Goal: Task Accomplishment & Management: Manage account settings

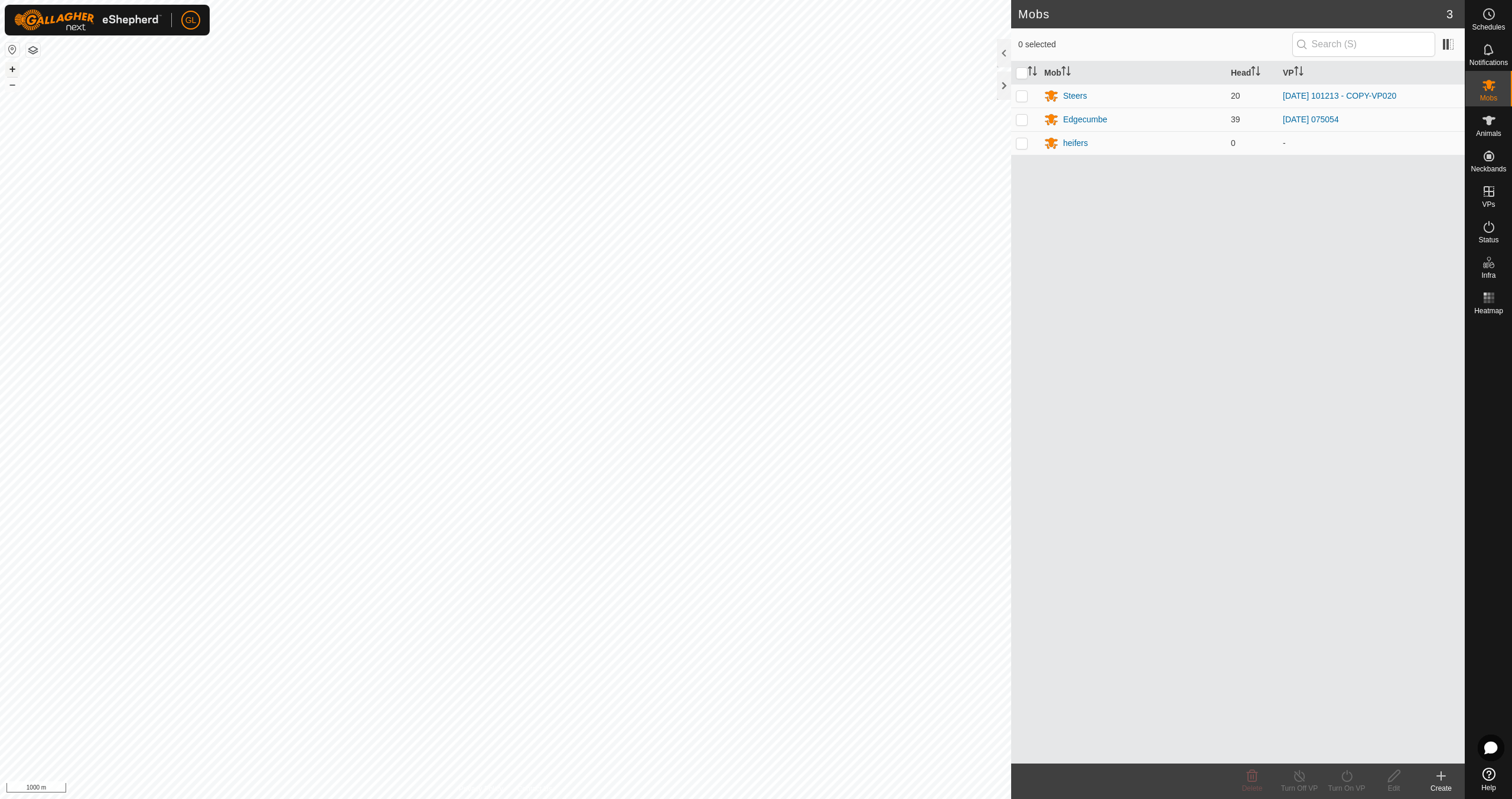
click at [11, 64] on button "+" at bounding box center [12, 68] width 14 height 14
click at [14, 70] on button "+" at bounding box center [12, 68] width 14 height 14
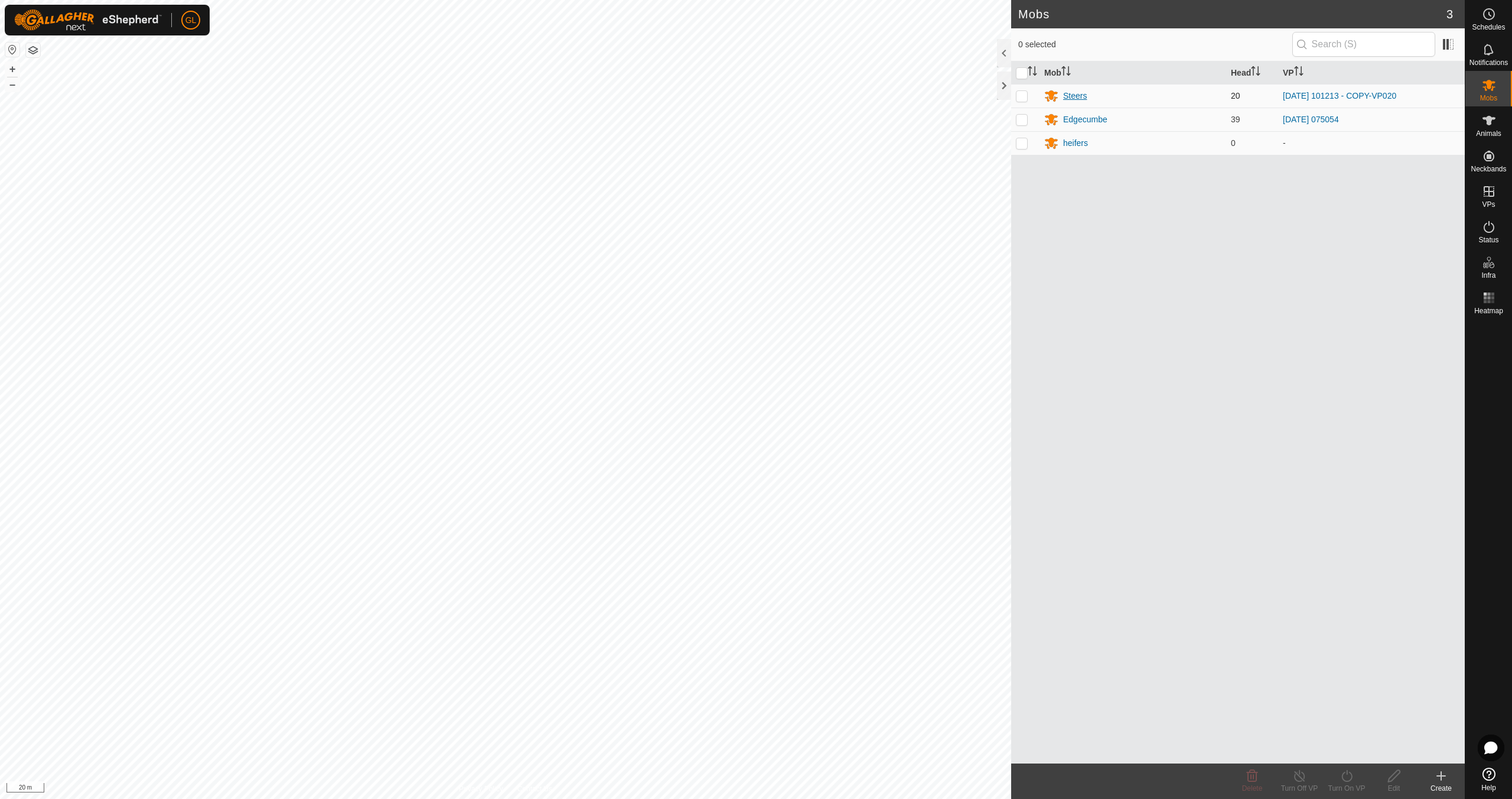
click at [1080, 96] on div "Steers" at bounding box center [1075, 96] width 24 height 12
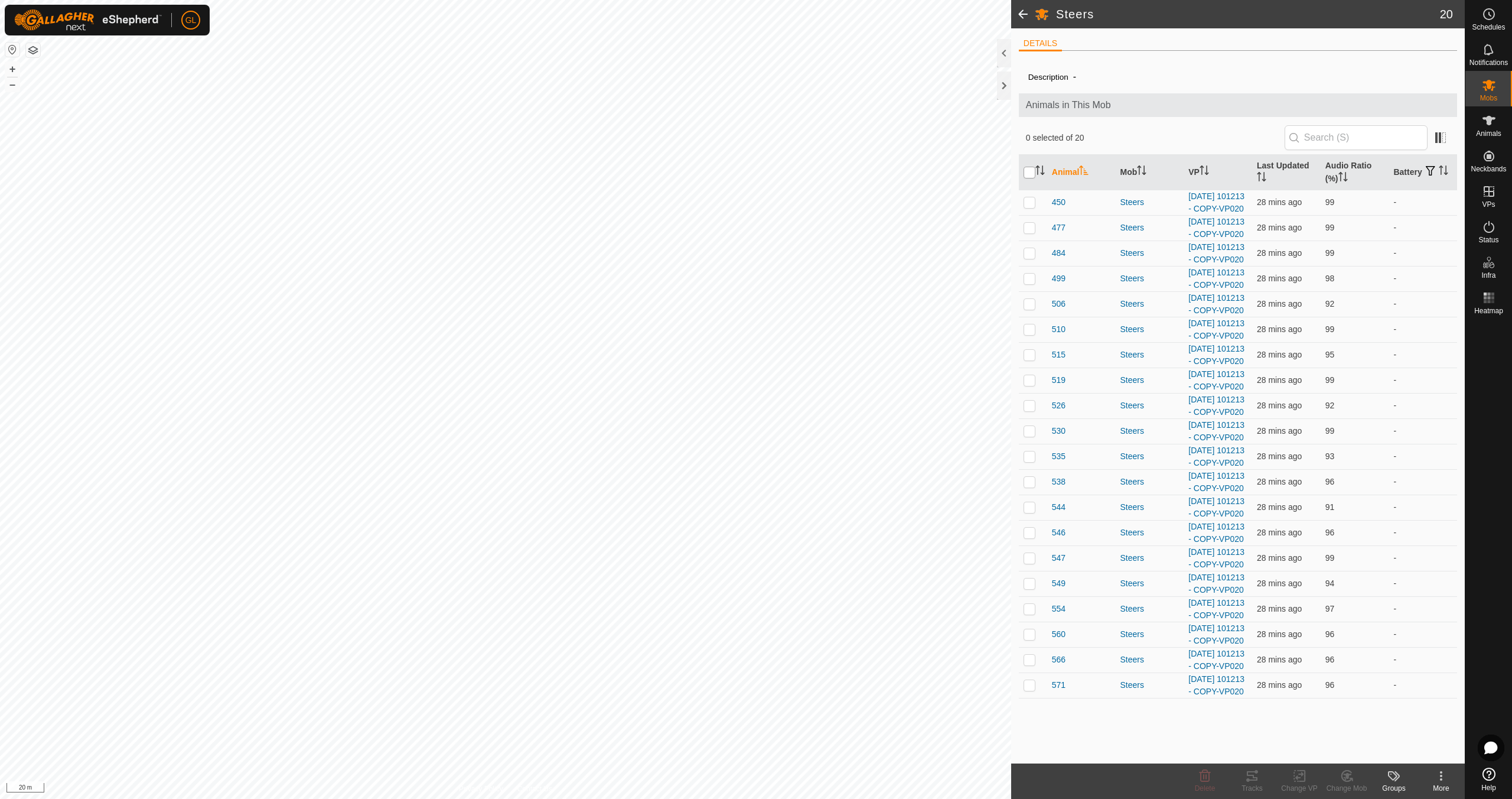
click at [1030, 171] on input "checkbox" at bounding box center [1029, 172] width 12 height 12
checkbox input "true"
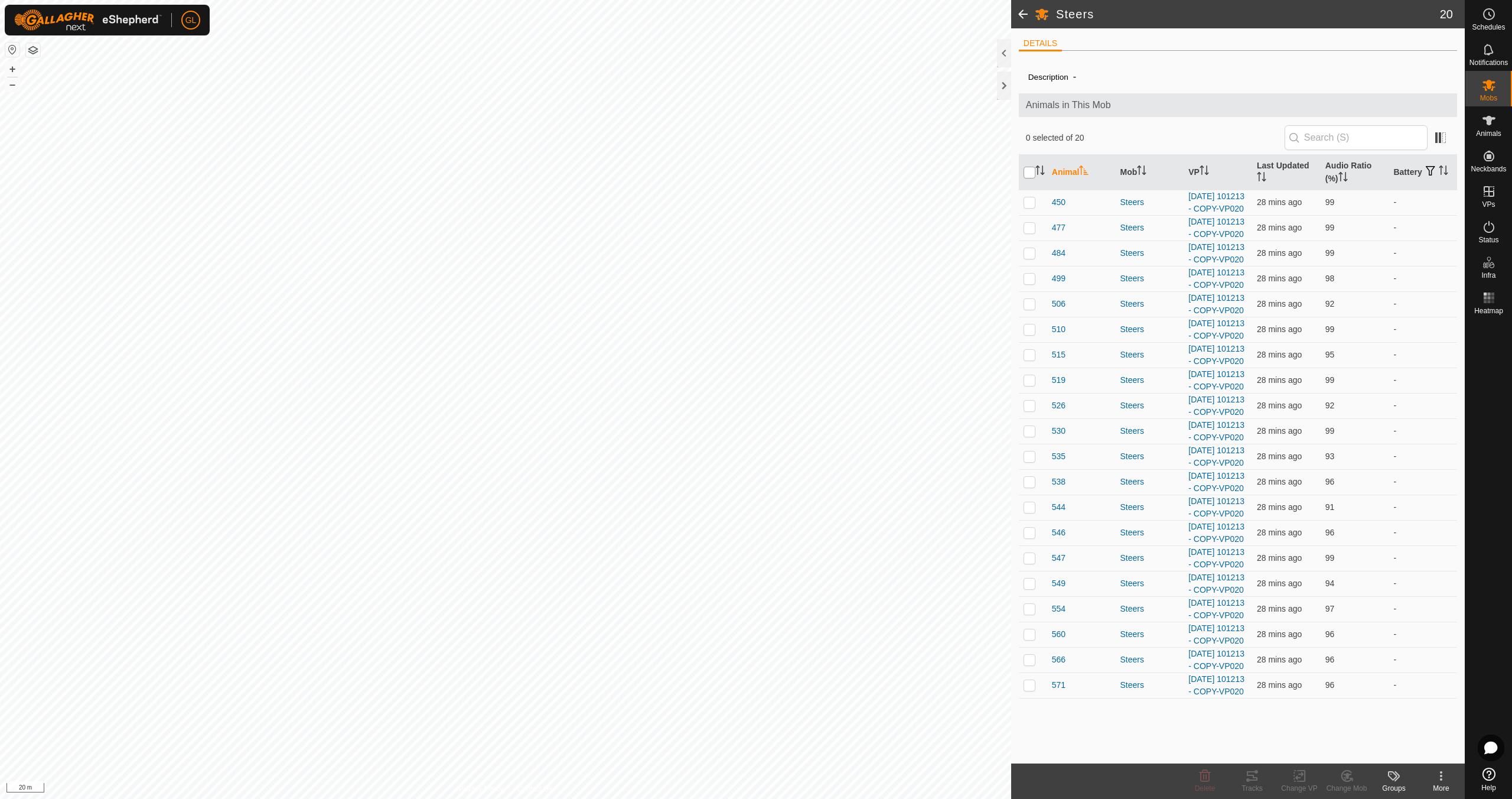
checkbox input "true"
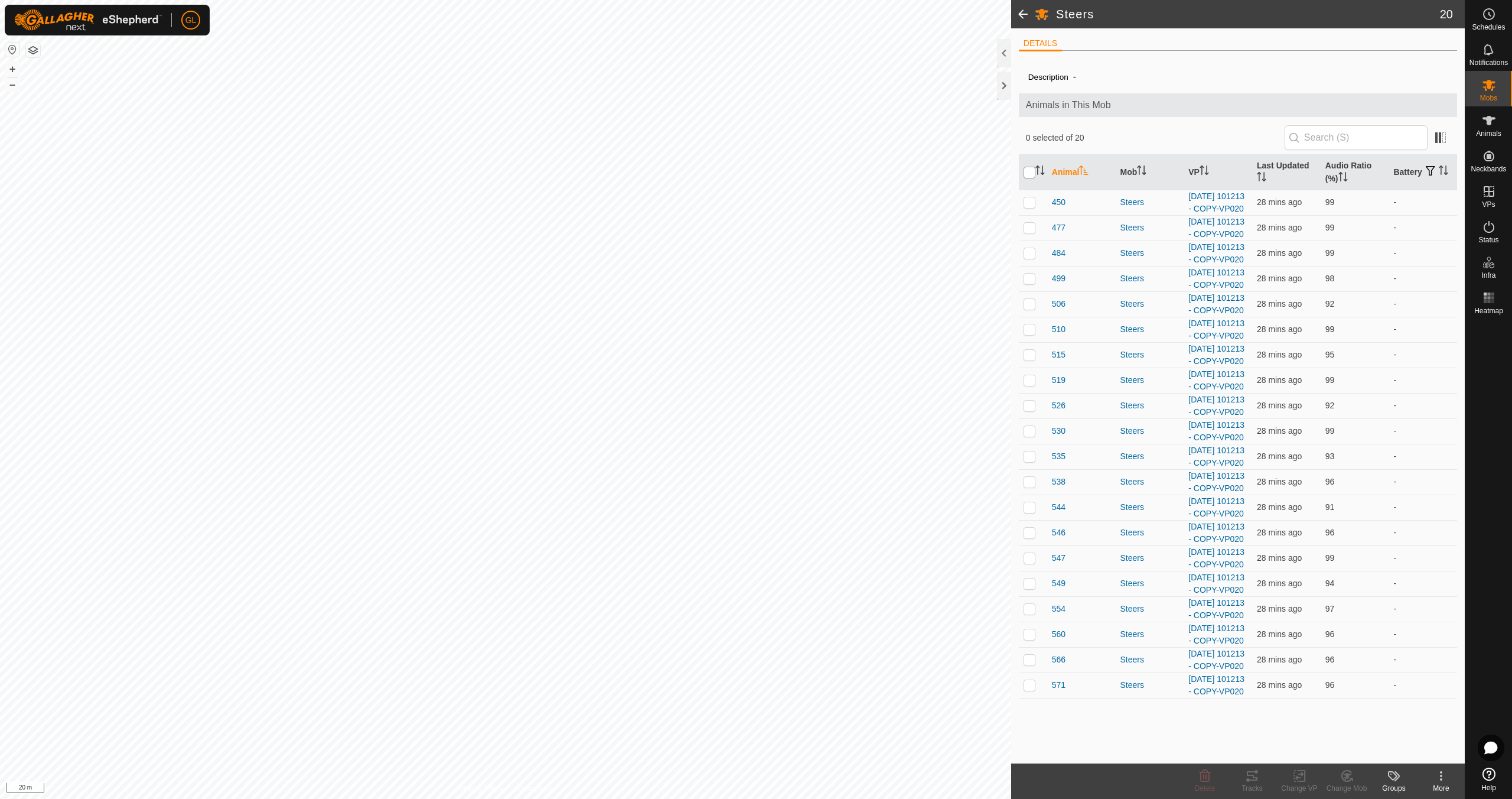
checkbox input "true"
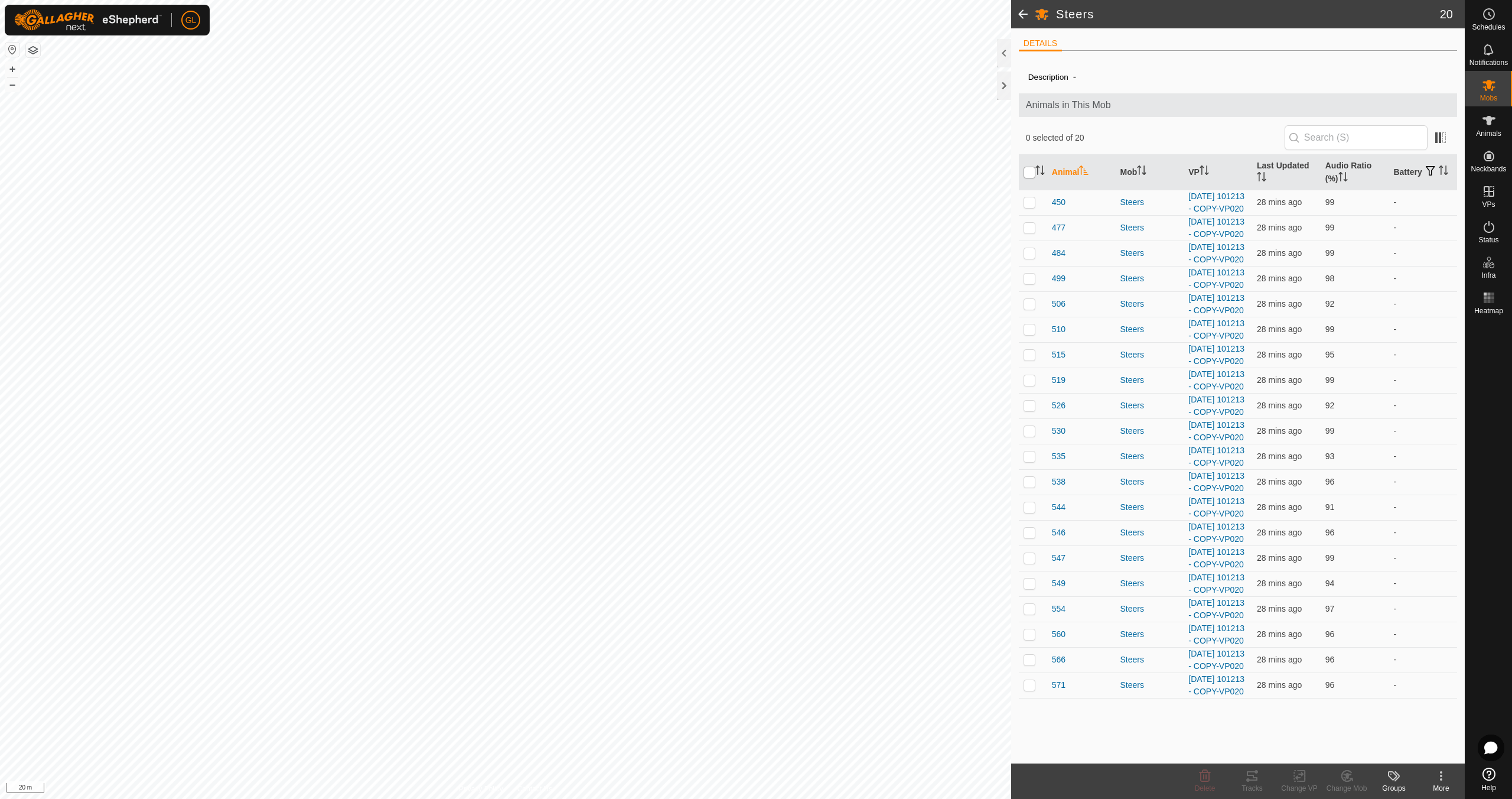
checkbox input "true"
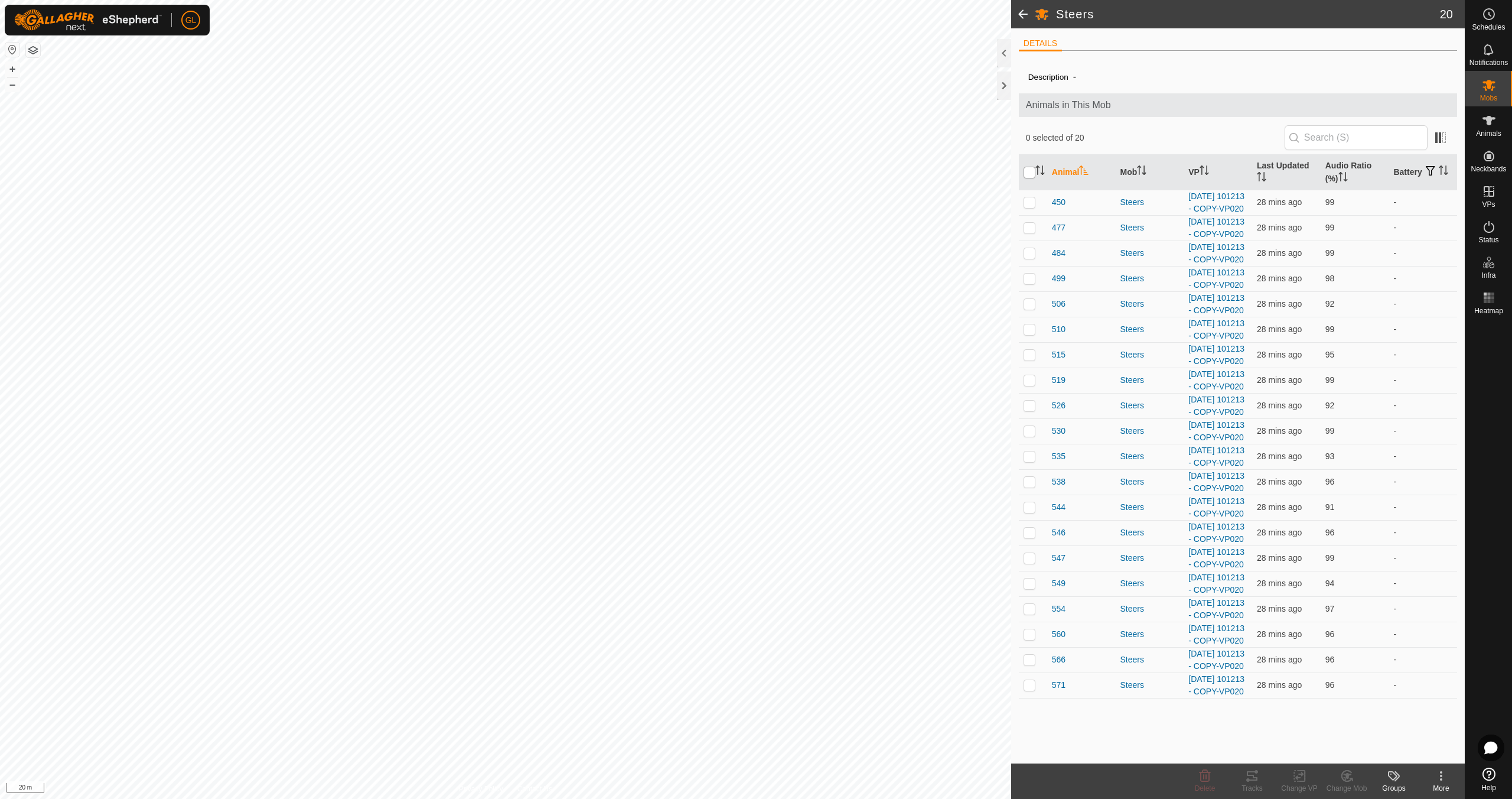
checkbox input "true"
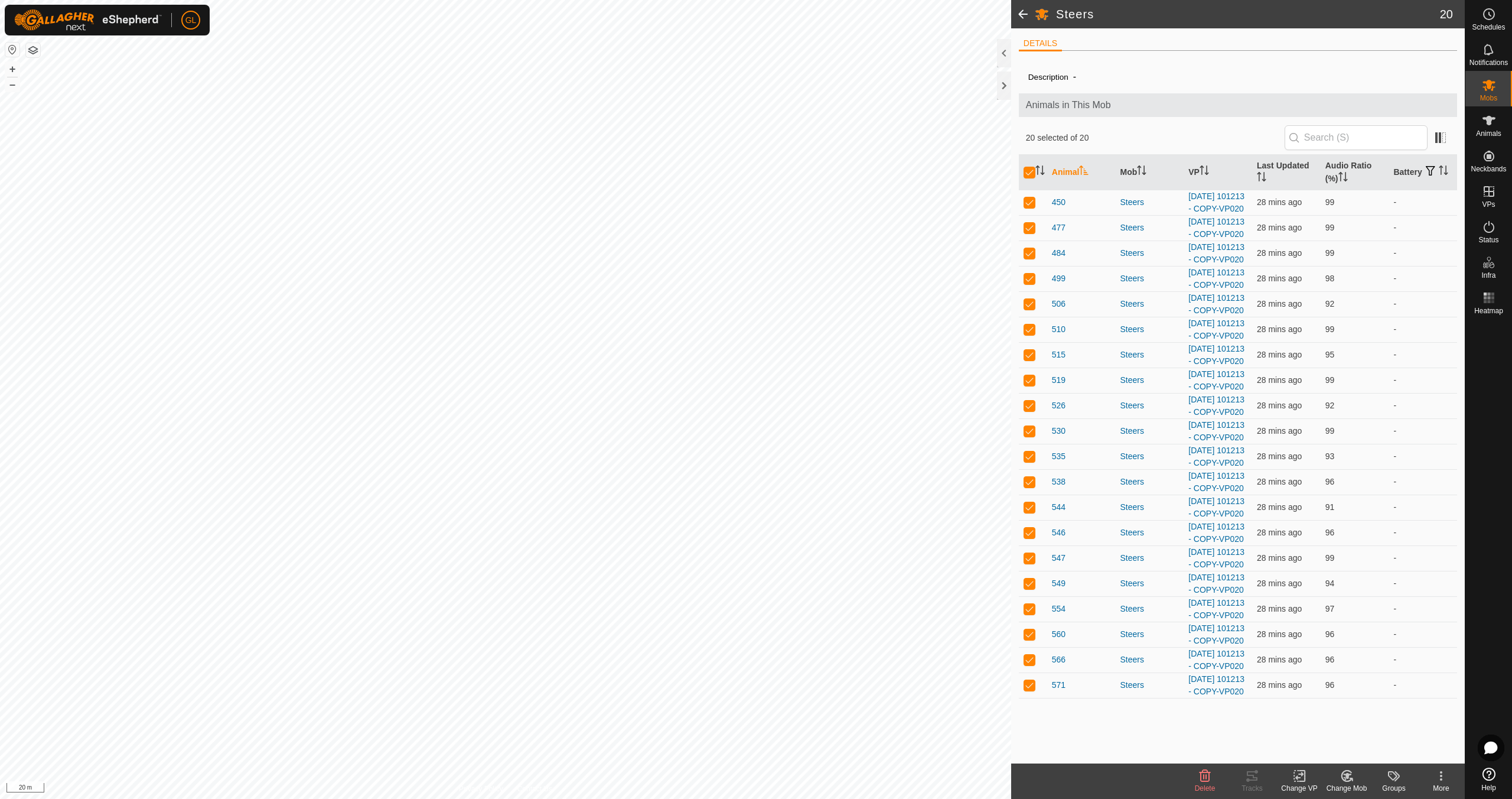
click at [1296, 785] on div "Change VP" at bounding box center [1299, 788] width 47 height 11
click at [1322, 725] on link "Choose VP..." at bounding box center [1335, 724] width 117 height 24
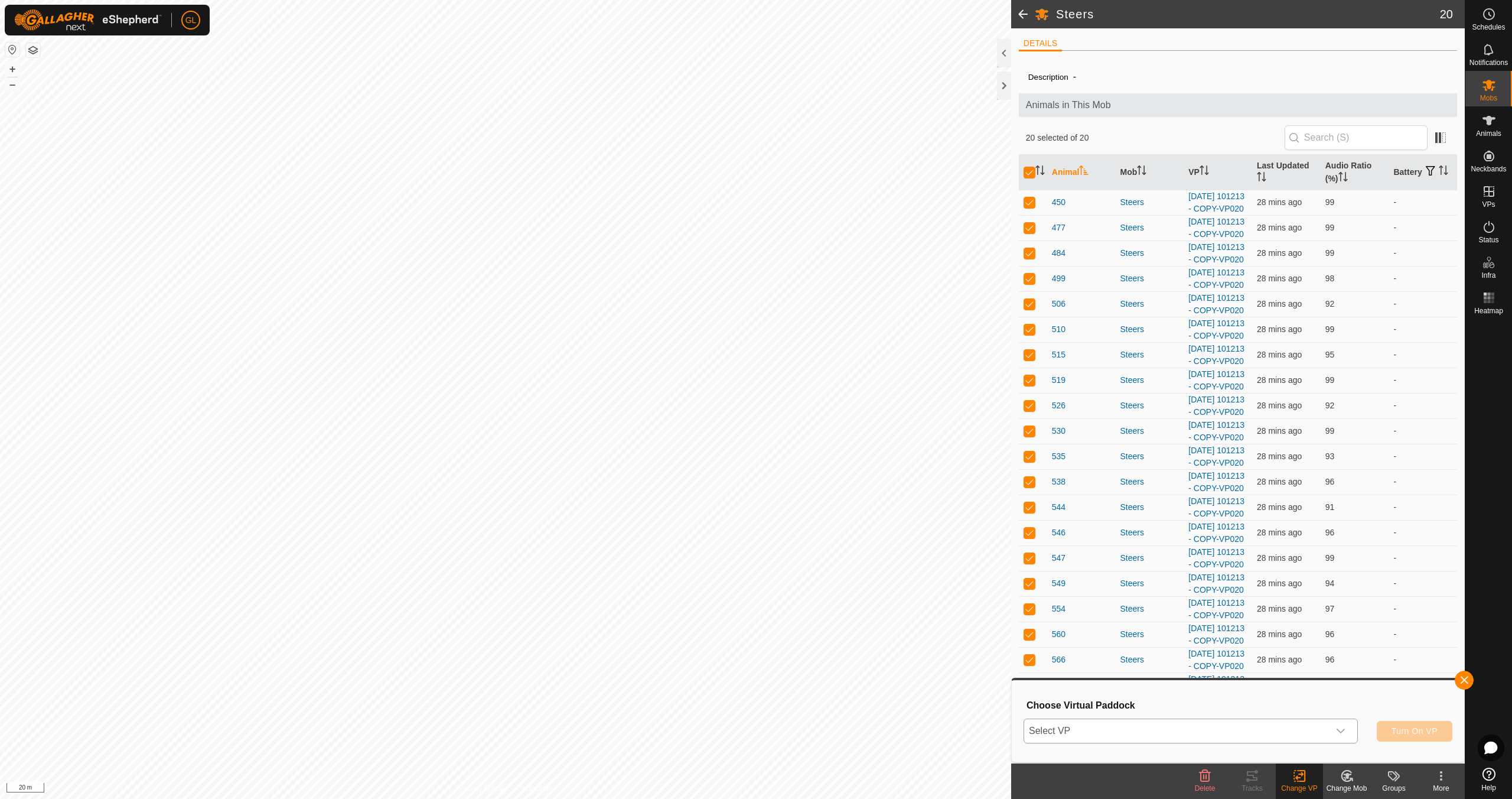
click at [1343, 732] on icon "dropdown trigger" at bounding box center [1341, 731] width 10 height 10
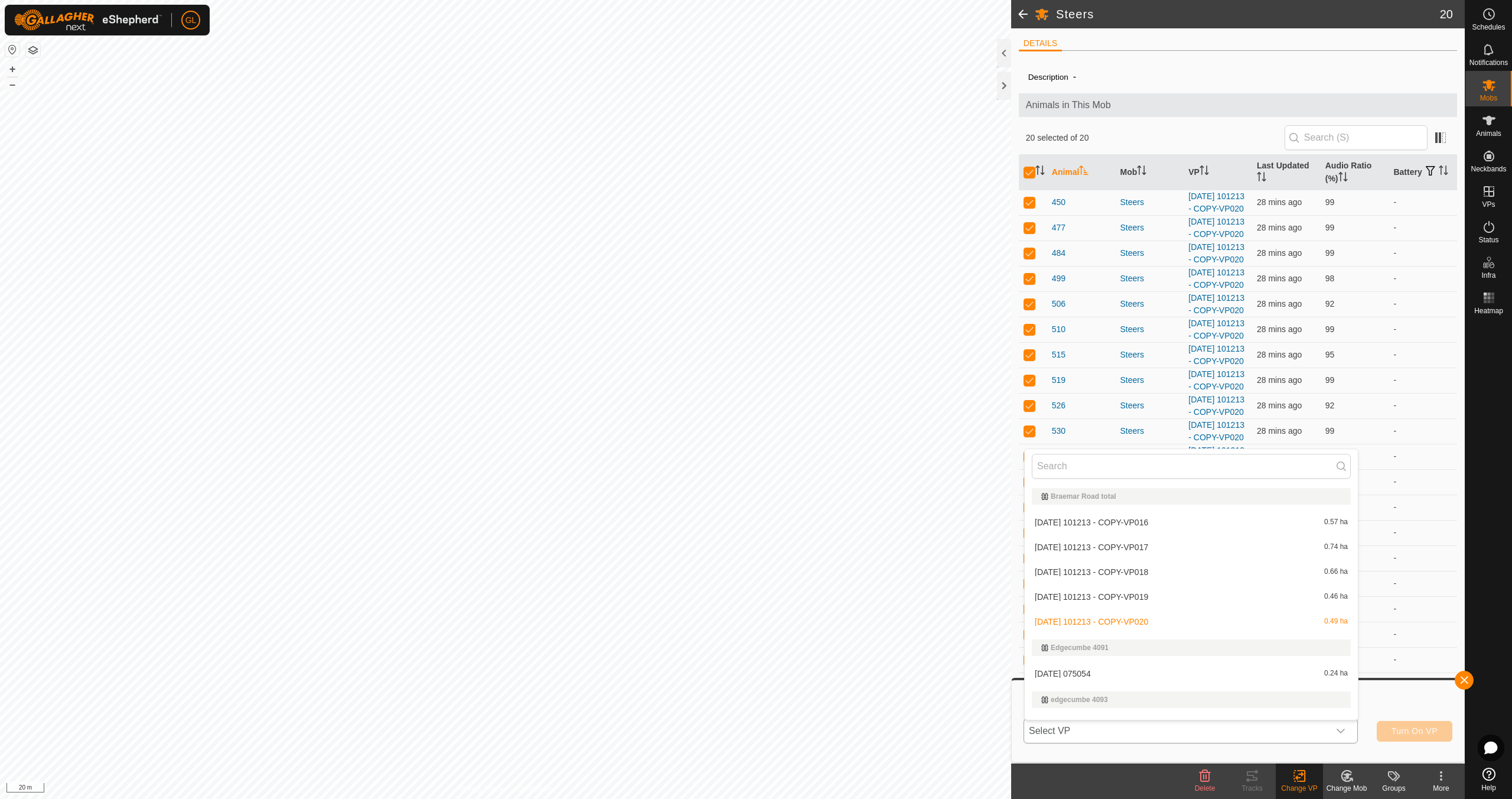
click at [1209, 522] on li "[DATE] 101213 - COPY-VP016 0.57 ha" at bounding box center [1191, 522] width 333 height 24
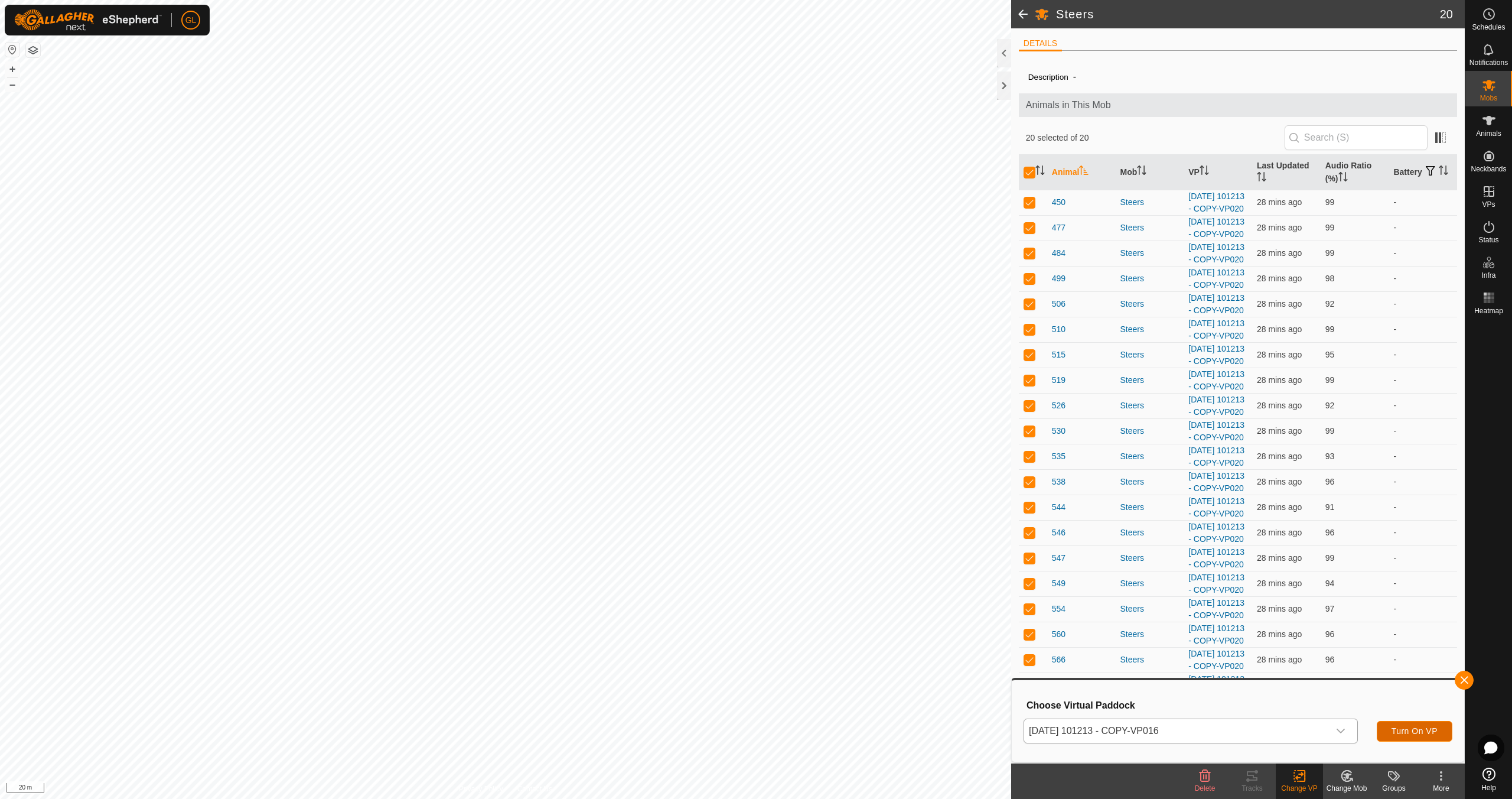
click at [1403, 729] on span "Turn On VP" at bounding box center [1415, 731] width 46 height 10
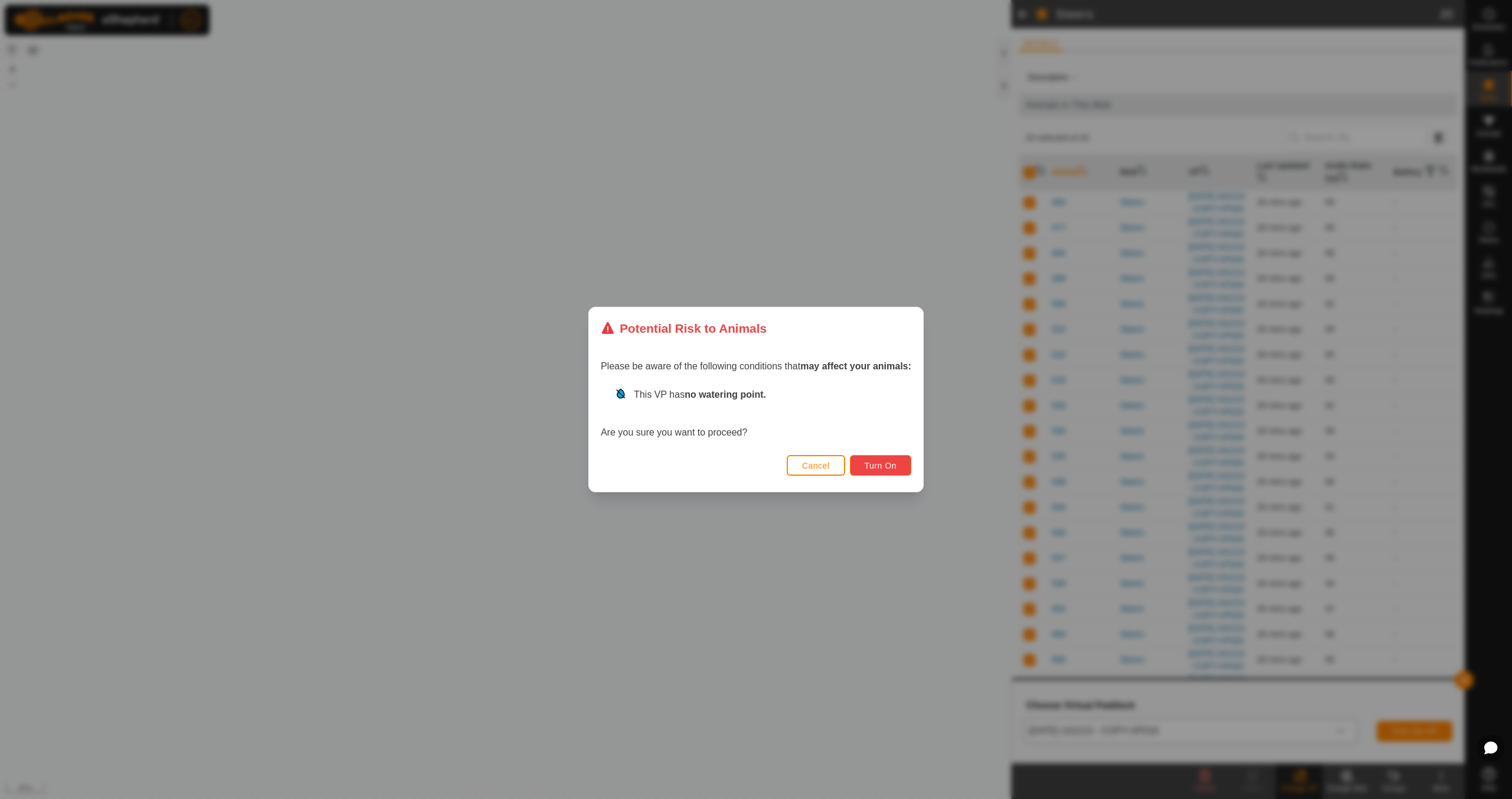
click at [877, 462] on span "Turn On" at bounding box center [880, 466] width 32 height 10
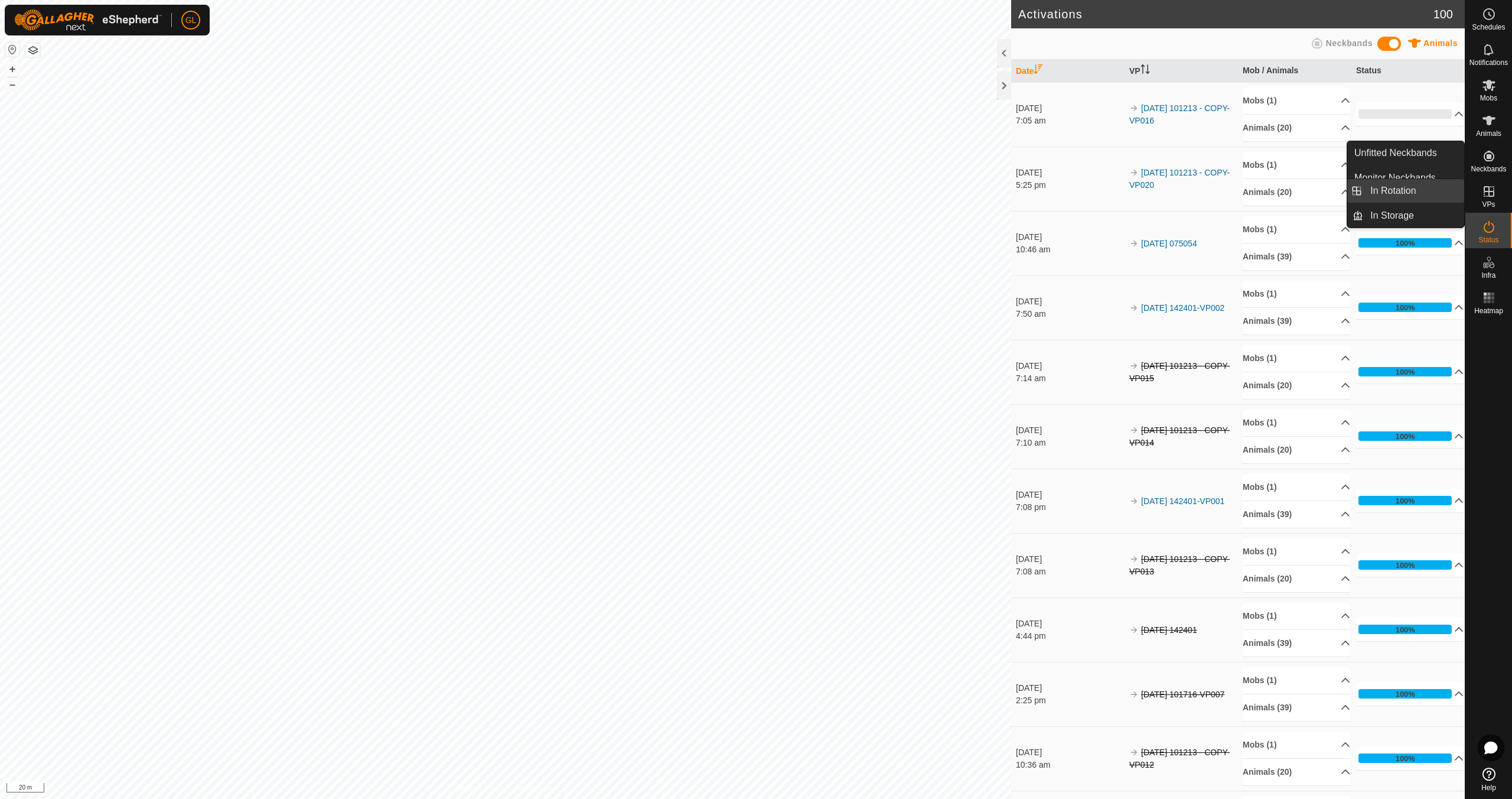
click at [1429, 190] on link "In Rotation" at bounding box center [1414, 191] width 101 height 24
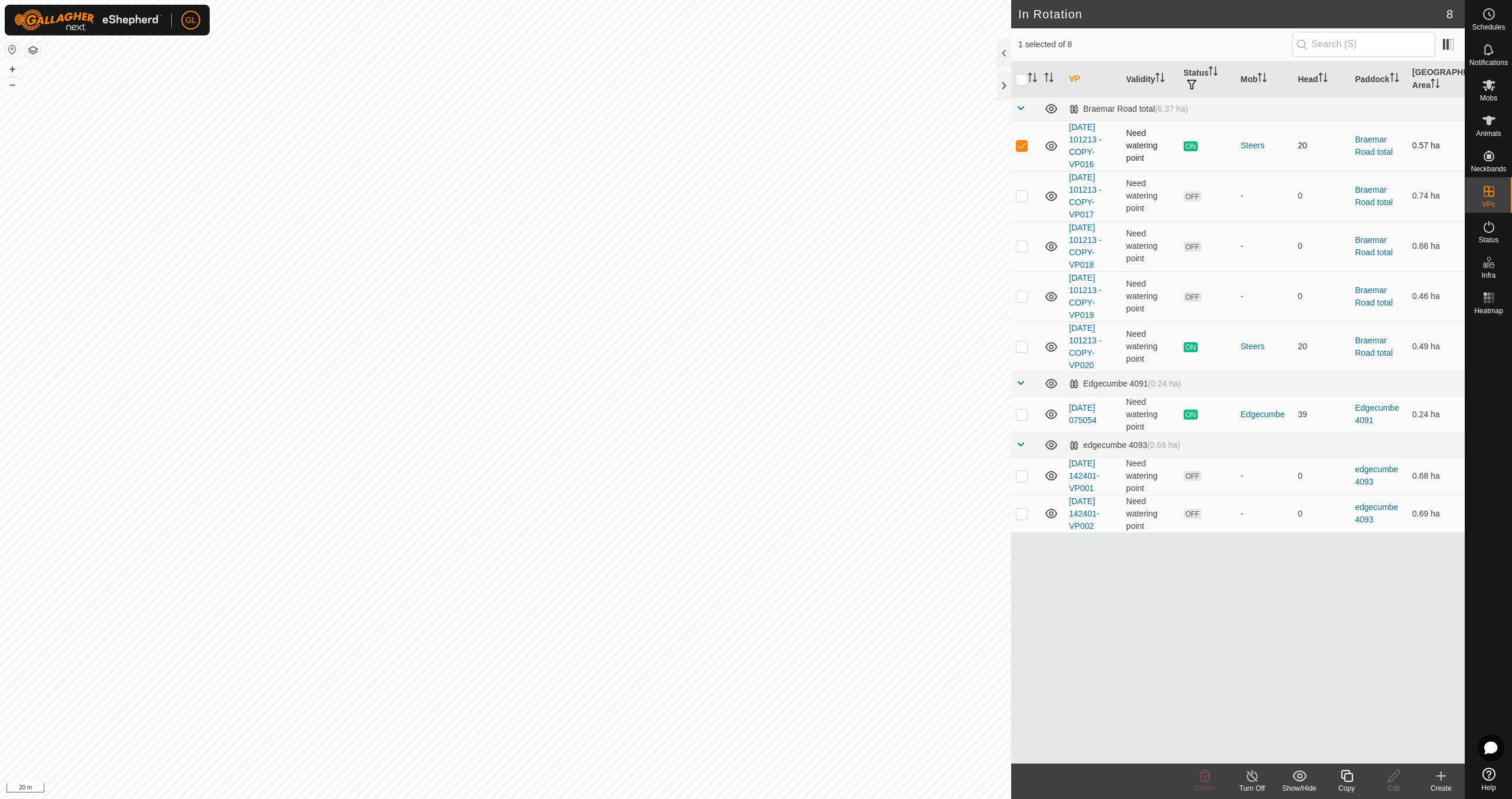
click at [1024, 144] on p-checkbox at bounding box center [1022, 145] width 12 height 10
checkbox input "false"
click at [1020, 196] on p-checkbox at bounding box center [1022, 195] width 12 height 10
checkbox input "false"
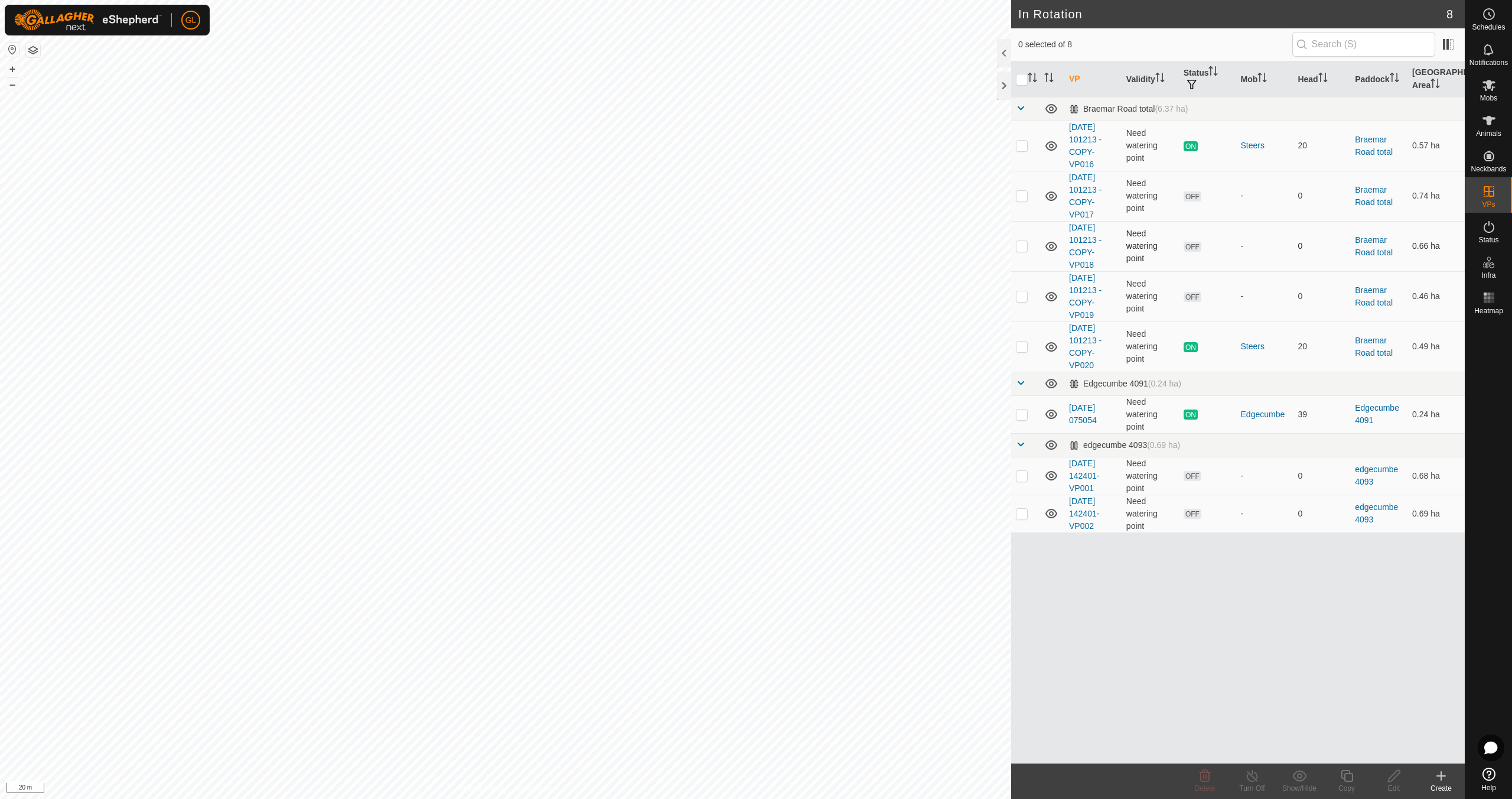
click at [1027, 250] on p-checkbox at bounding box center [1022, 246] width 12 height 10
checkbox input "false"
click at [1023, 299] on p-checkbox at bounding box center [1022, 296] width 12 height 10
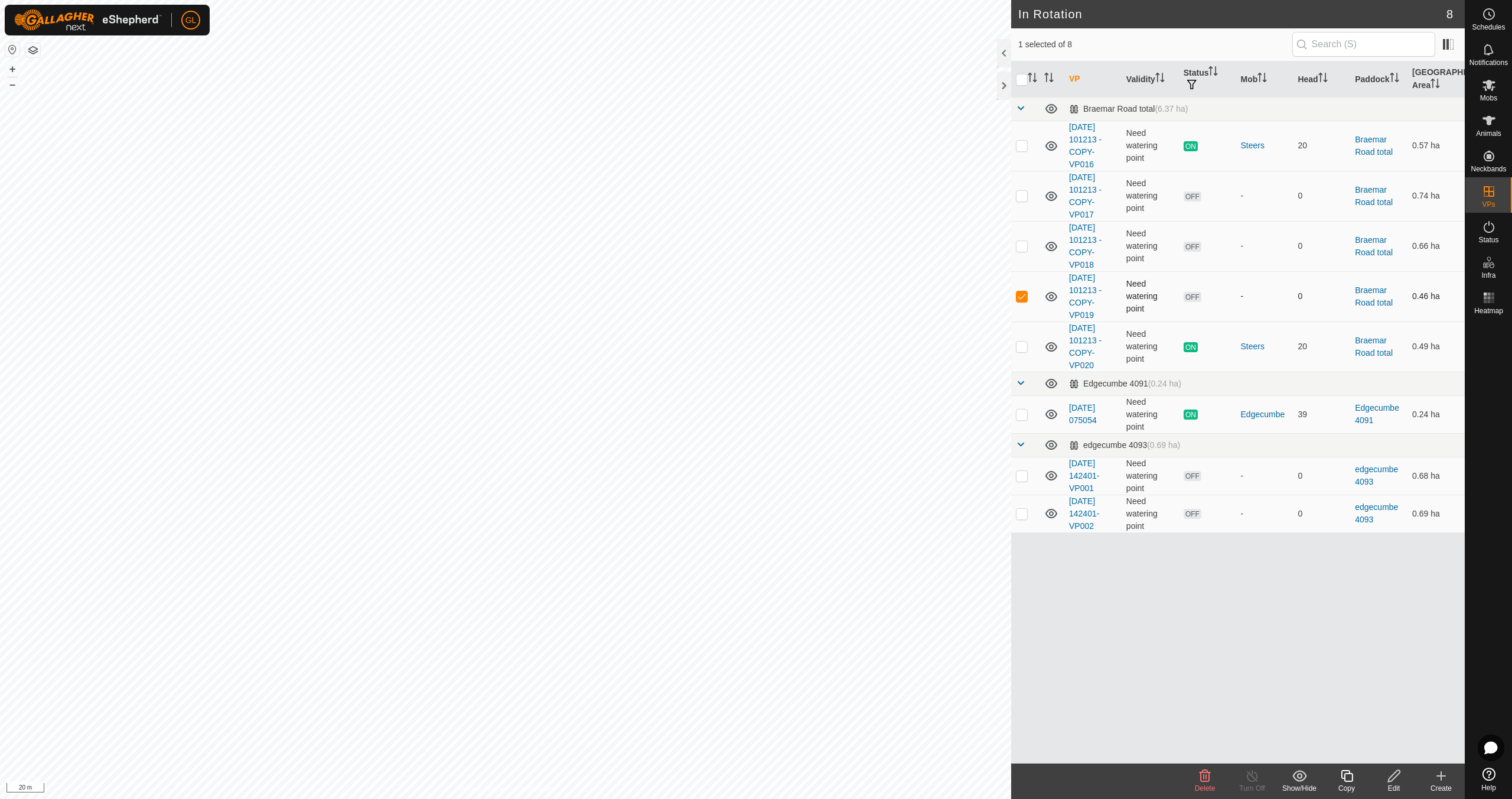
checkbox input "false"
click at [11, 84] on button "–" at bounding box center [12, 84] width 14 height 14
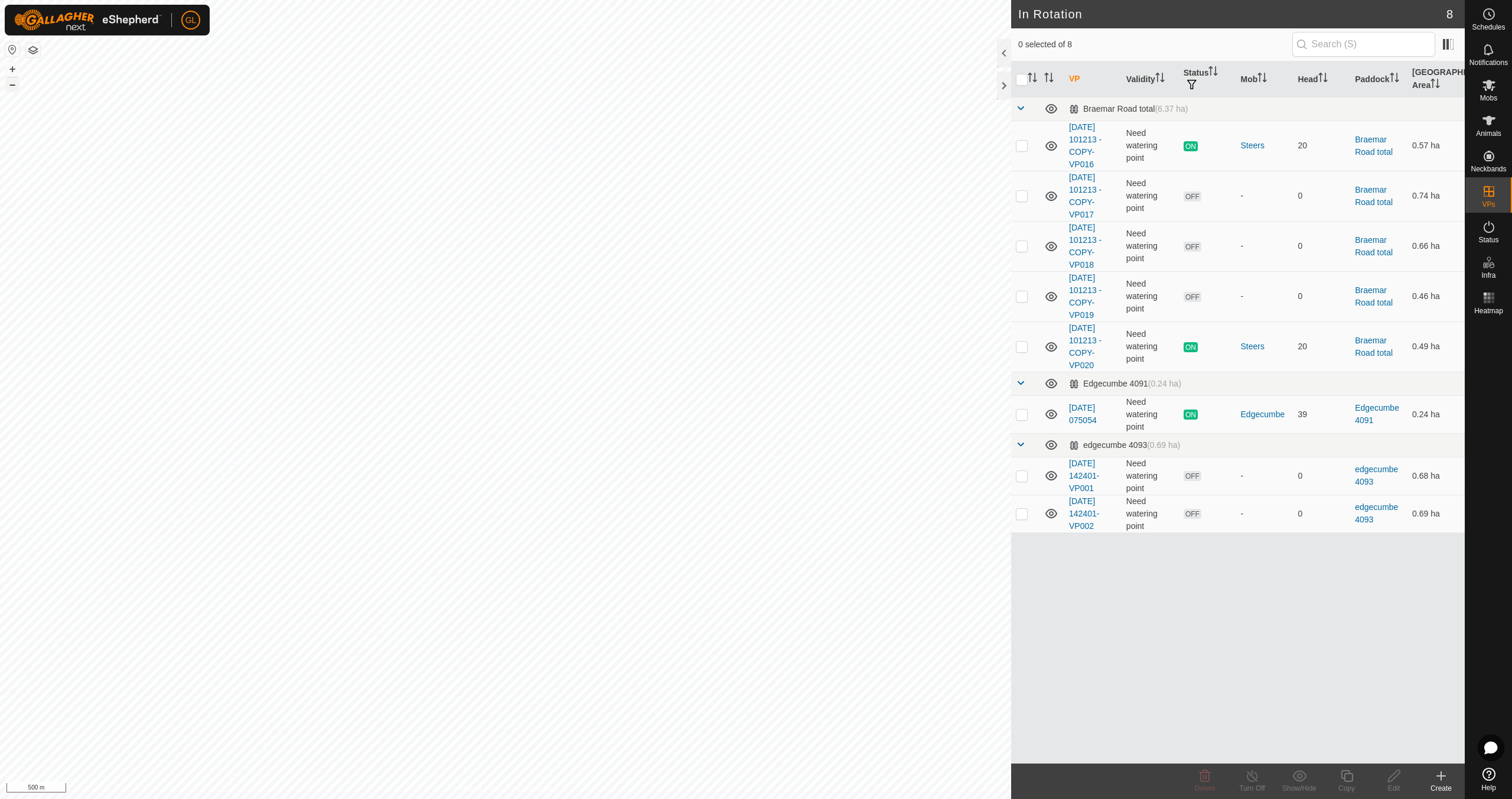
click at [10, 84] on button "–" at bounding box center [12, 84] width 14 height 14
click at [10, 86] on button "–" at bounding box center [12, 84] width 14 height 14
click at [12, 69] on button "+" at bounding box center [12, 68] width 14 height 14
click at [10, 67] on button "+" at bounding box center [12, 68] width 14 height 14
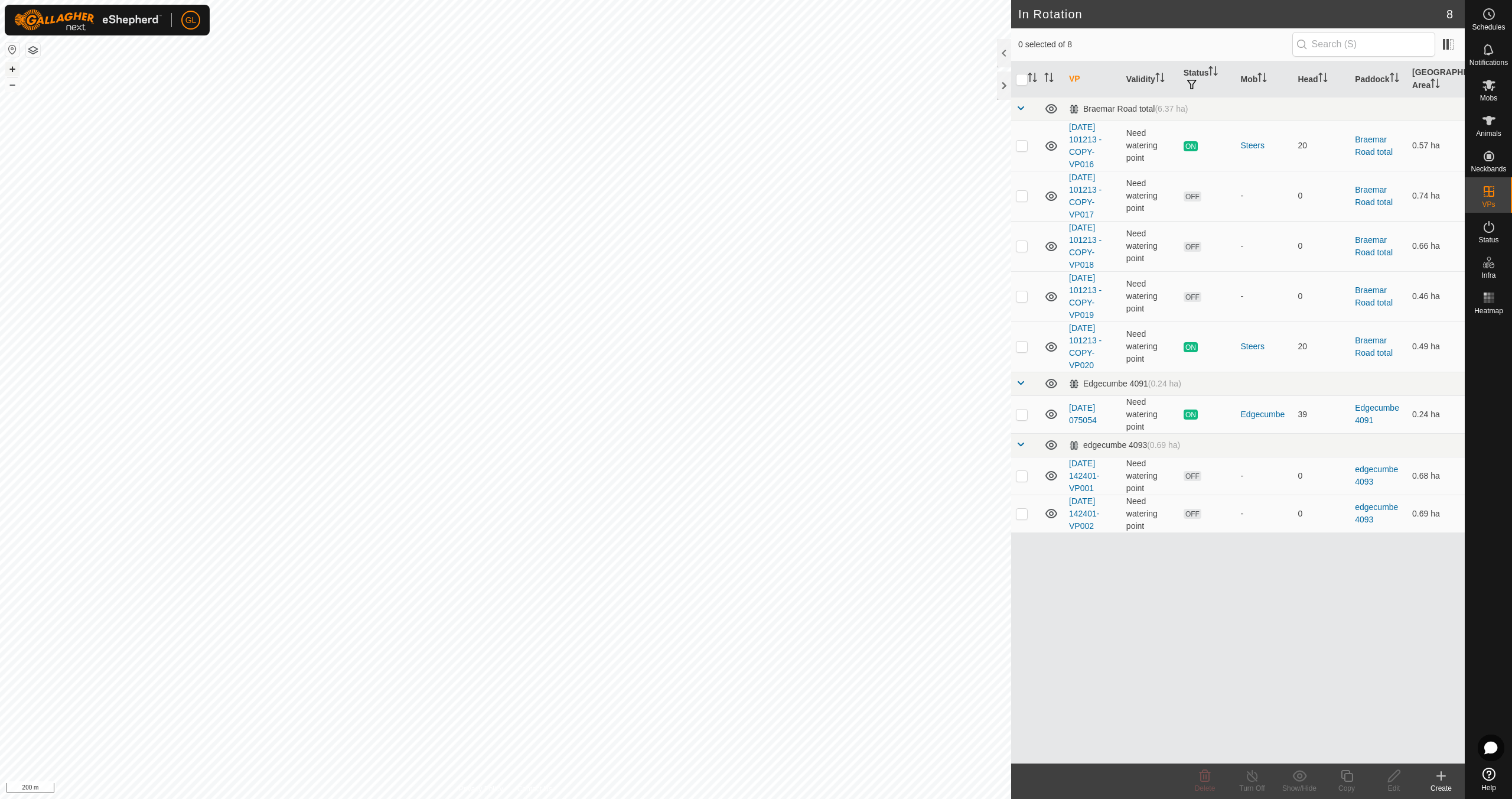
click at [10, 67] on button "+" at bounding box center [12, 68] width 14 height 14
click at [11, 68] on button "+" at bounding box center [12, 68] width 14 height 14
click at [1019, 475] on p-checkbox at bounding box center [1022, 475] width 12 height 10
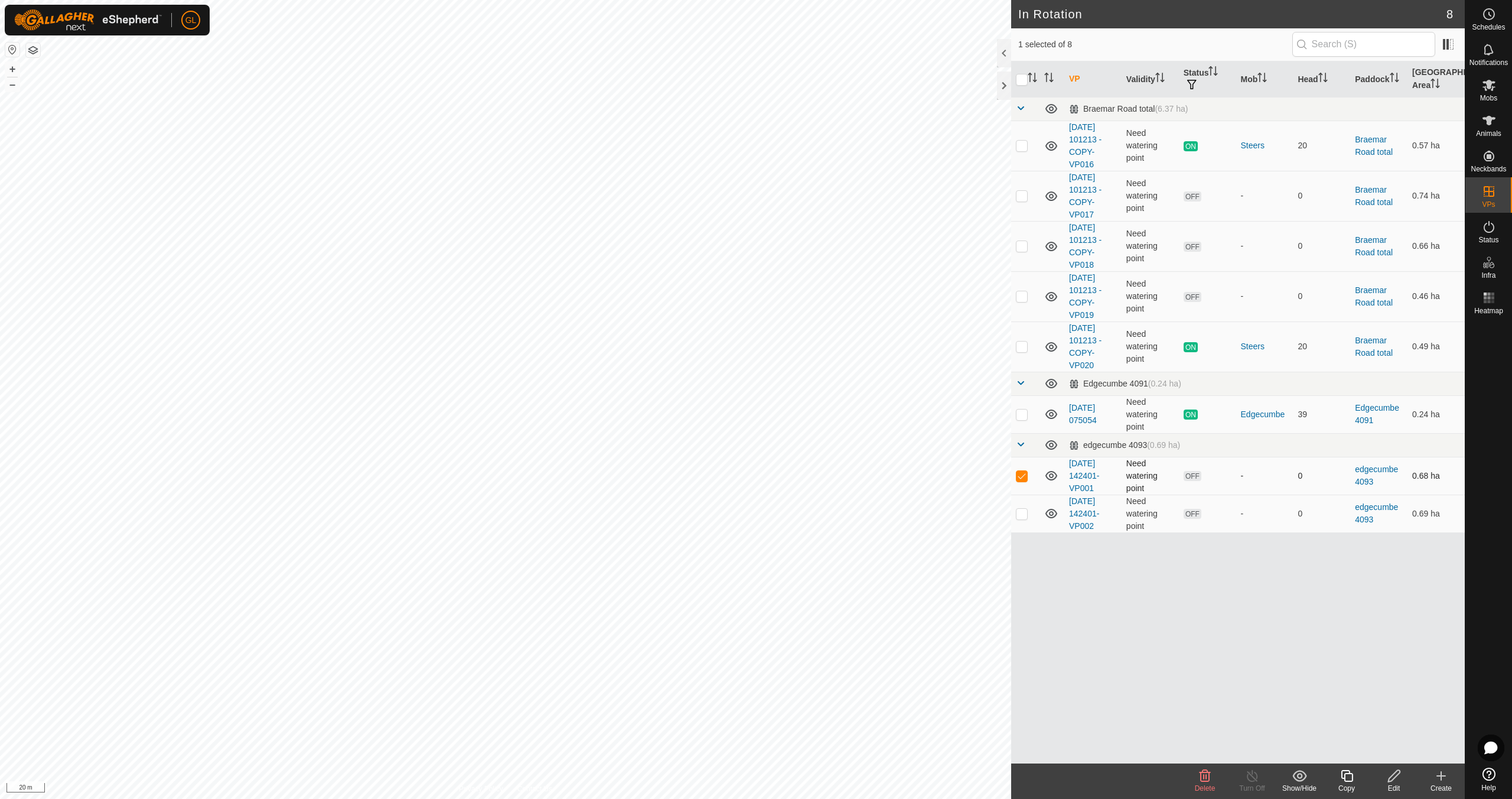
checkbox input "false"
click at [1026, 518] on td at bounding box center [1025, 513] width 28 height 38
checkbox input "true"
click at [1337, 778] on copy-svg-icon at bounding box center [1347, 775] width 47 height 14
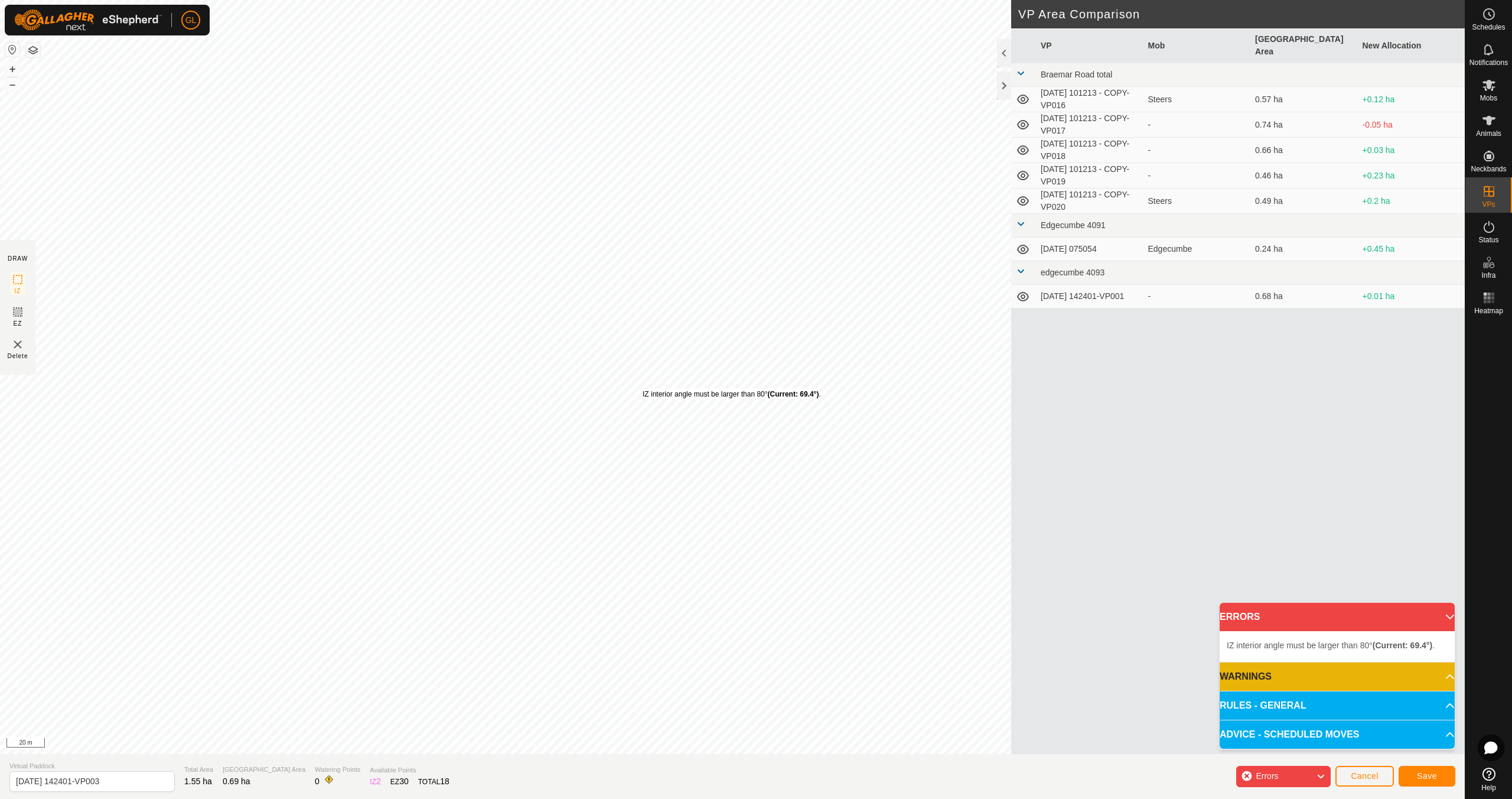
click at [642, 388] on div "IZ interior angle must be larger than 80° (Current: 69.4°) . + – ⇧ i 20 m" at bounding box center [505, 376] width 1012 height 754
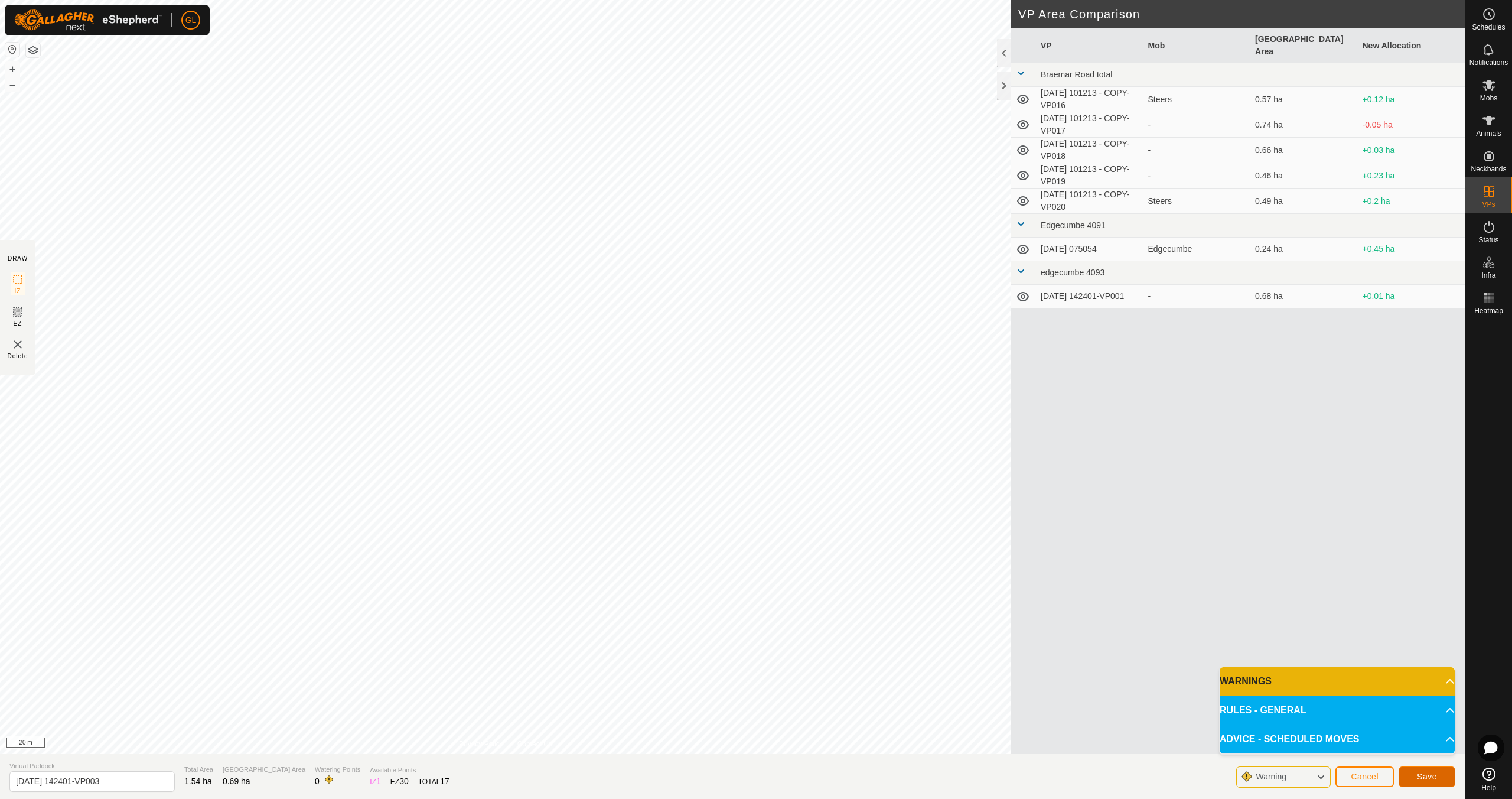
click at [1425, 775] on span "Save" at bounding box center [1427, 776] width 20 height 10
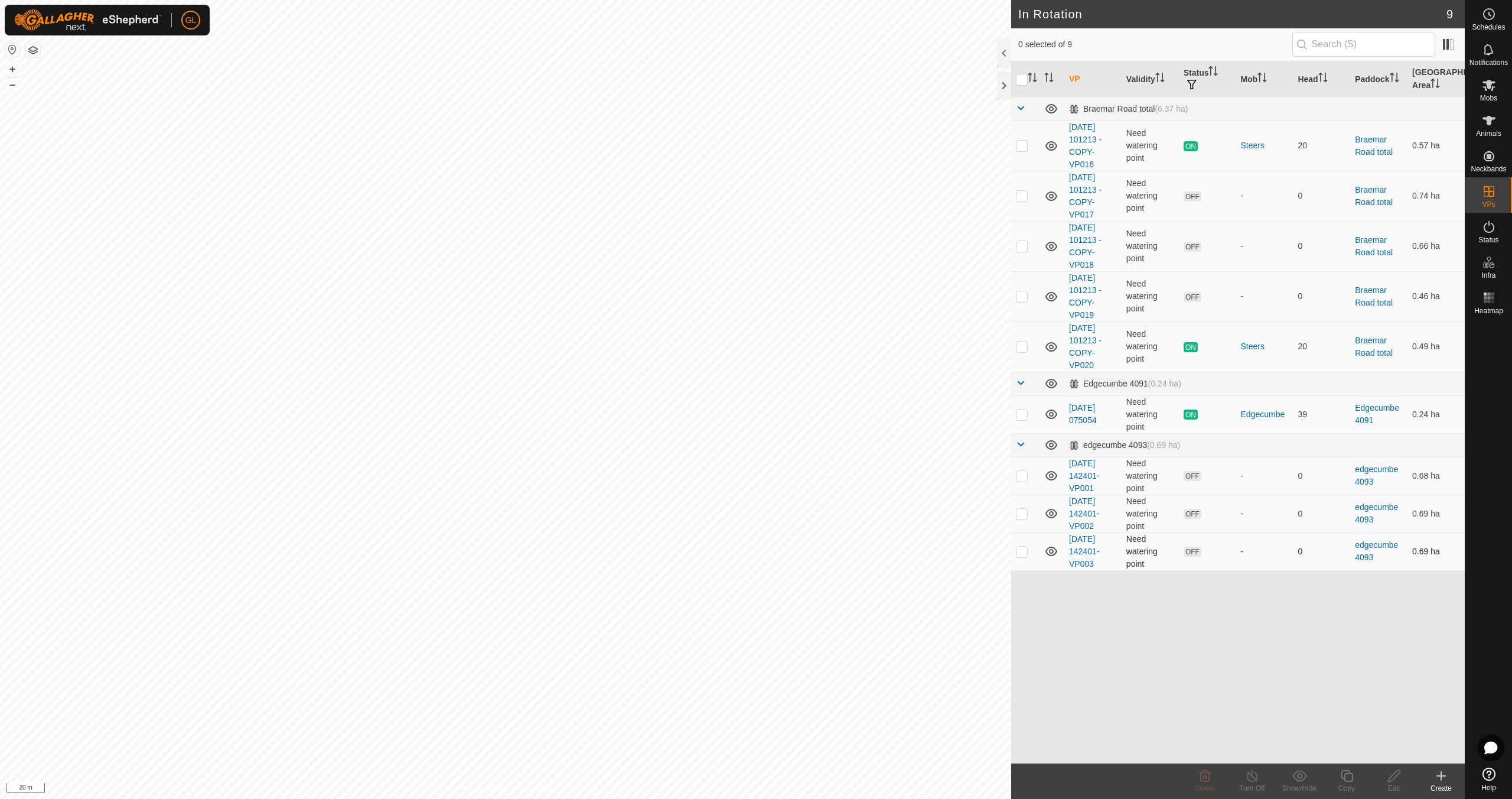
click at [1024, 553] on p-checkbox at bounding box center [1022, 552] width 12 height 10
checkbox input "true"
click at [1392, 781] on icon at bounding box center [1394, 775] width 15 height 14
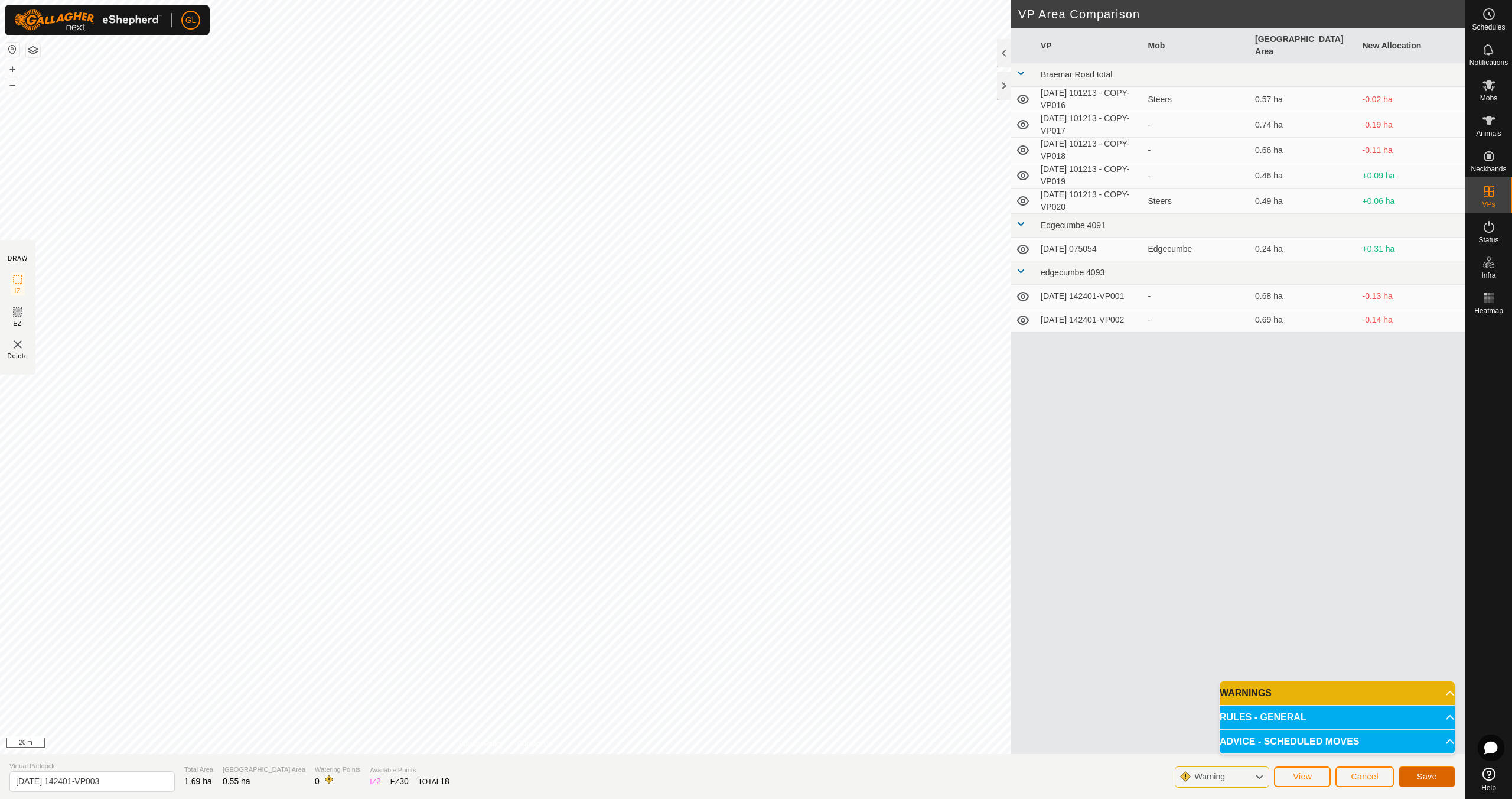
click at [1423, 780] on span "Save" at bounding box center [1427, 776] width 20 height 10
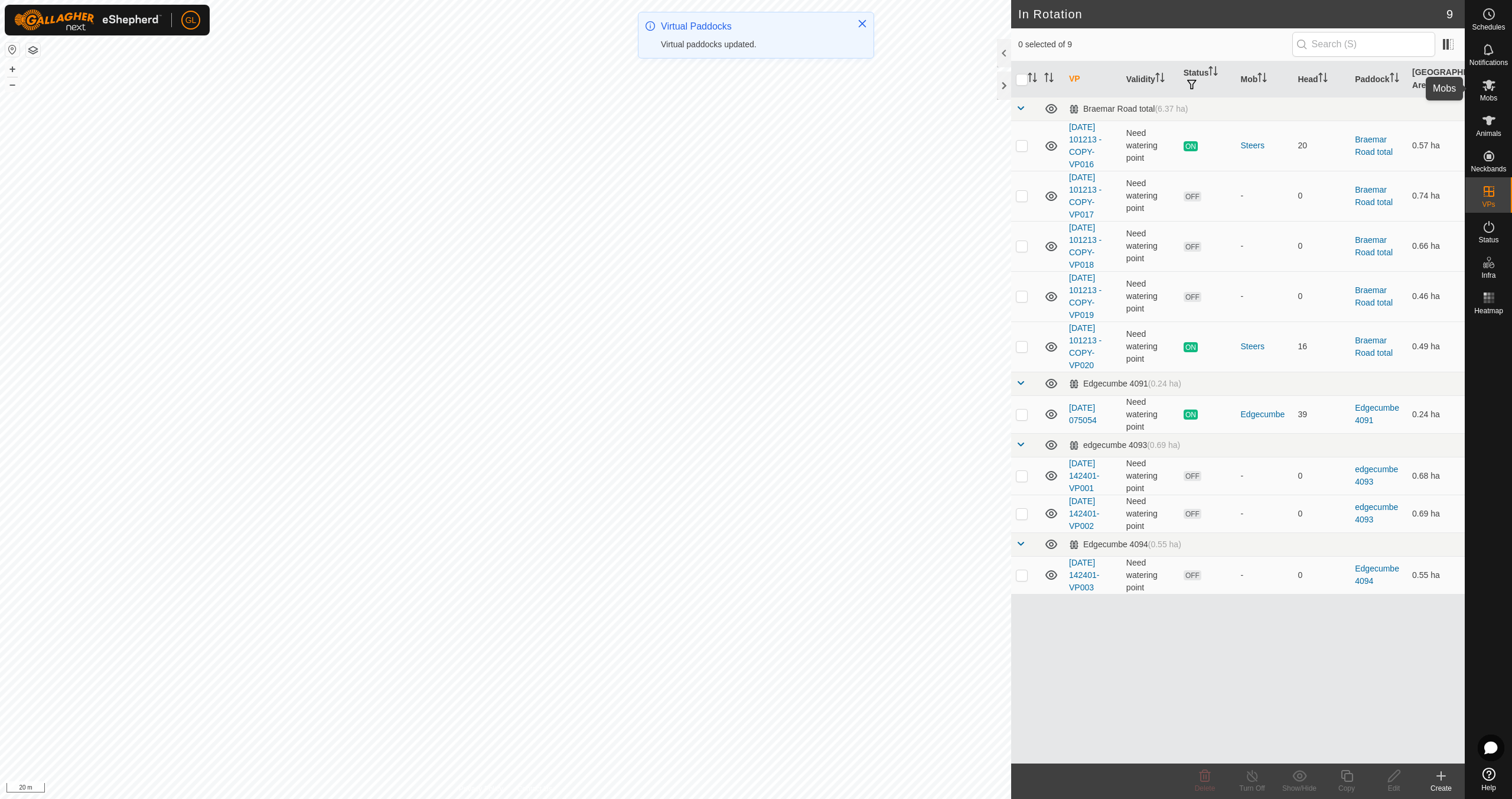
click at [1490, 88] on icon at bounding box center [1488, 84] width 14 height 14
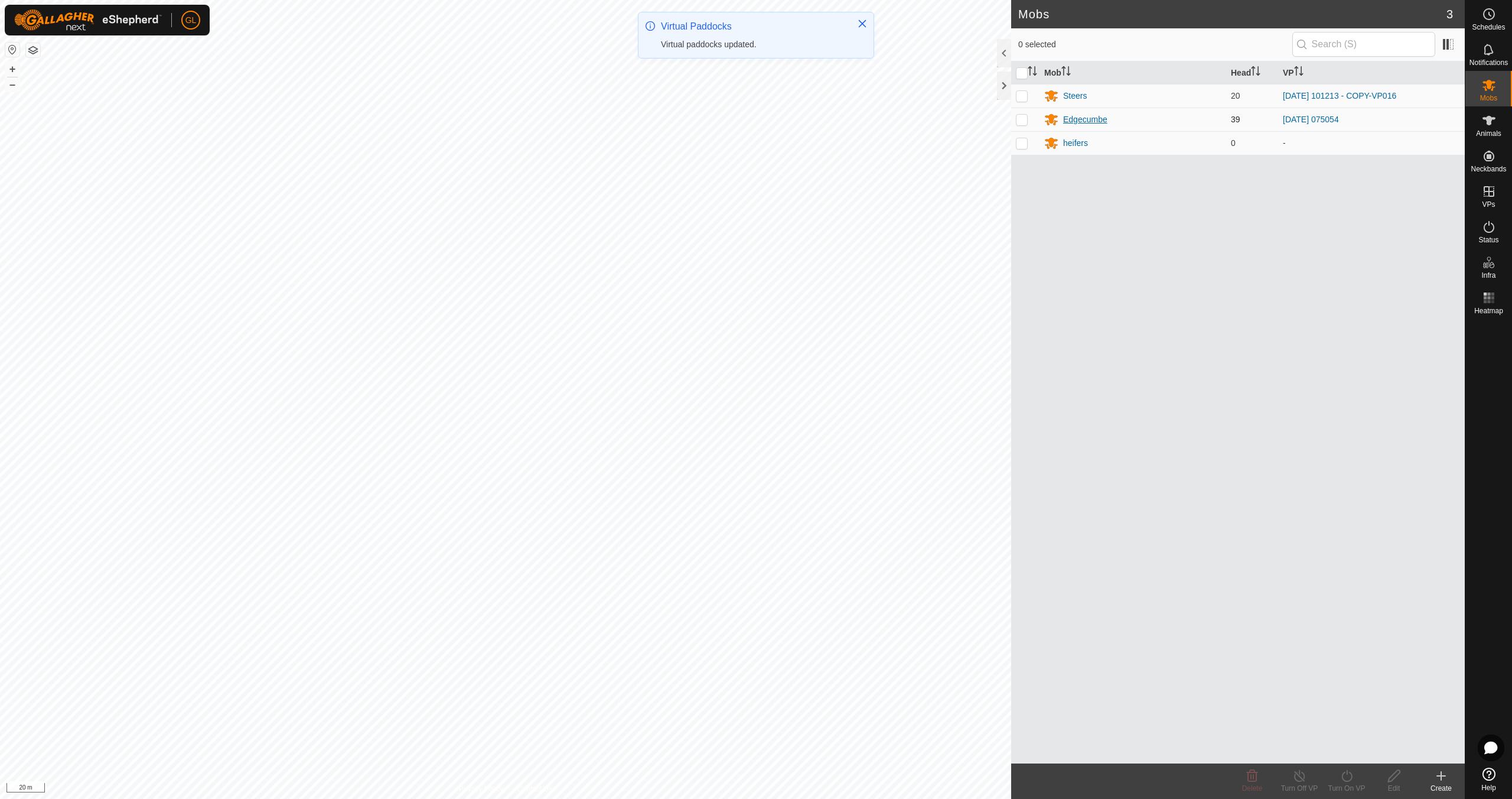
click at [1084, 118] on div "Edgecumbe" at bounding box center [1085, 119] width 45 height 12
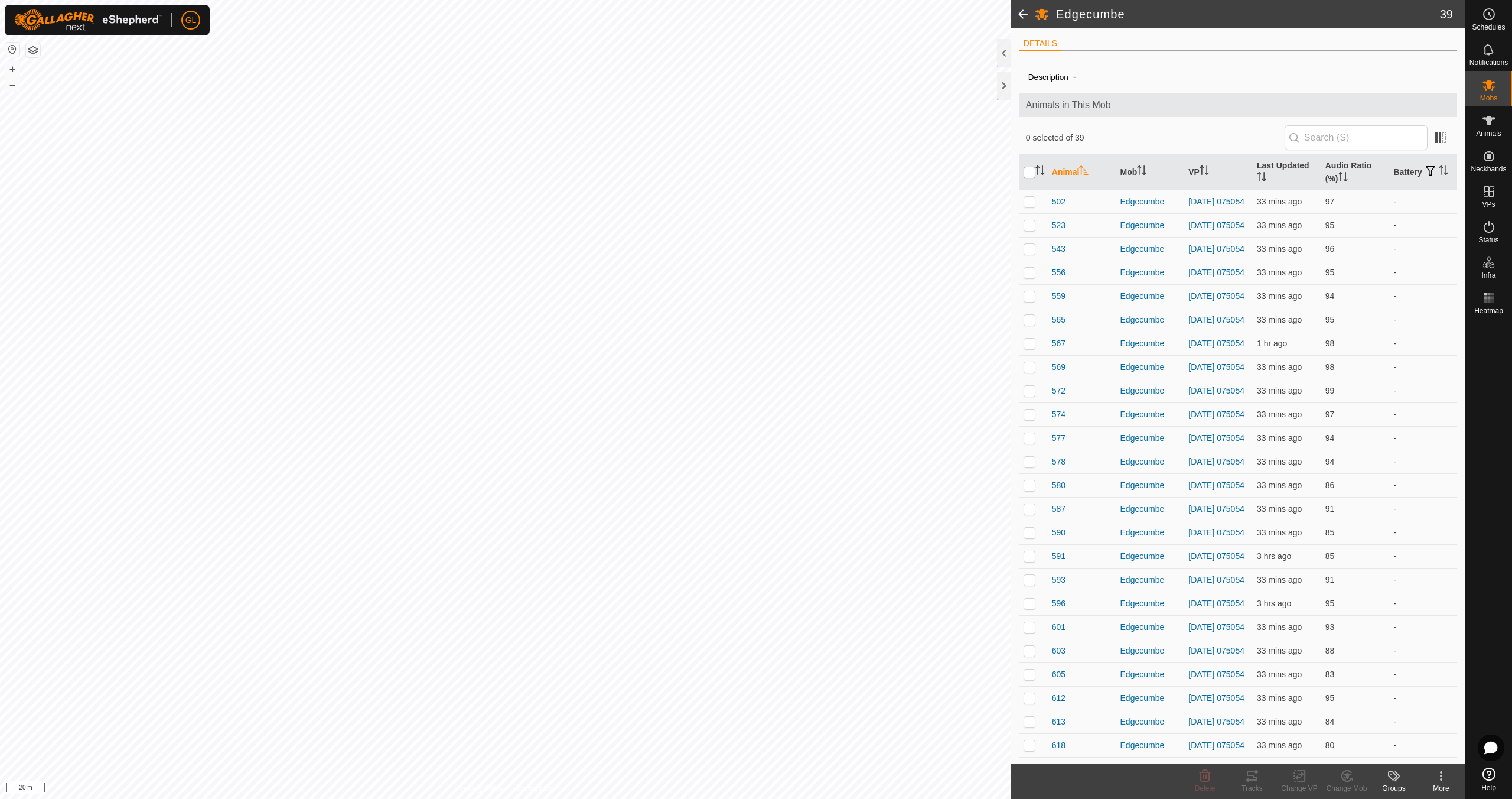
click at [1031, 170] on input "checkbox" at bounding box center [1029, 172] width 12 height 12
checkbox input "true"
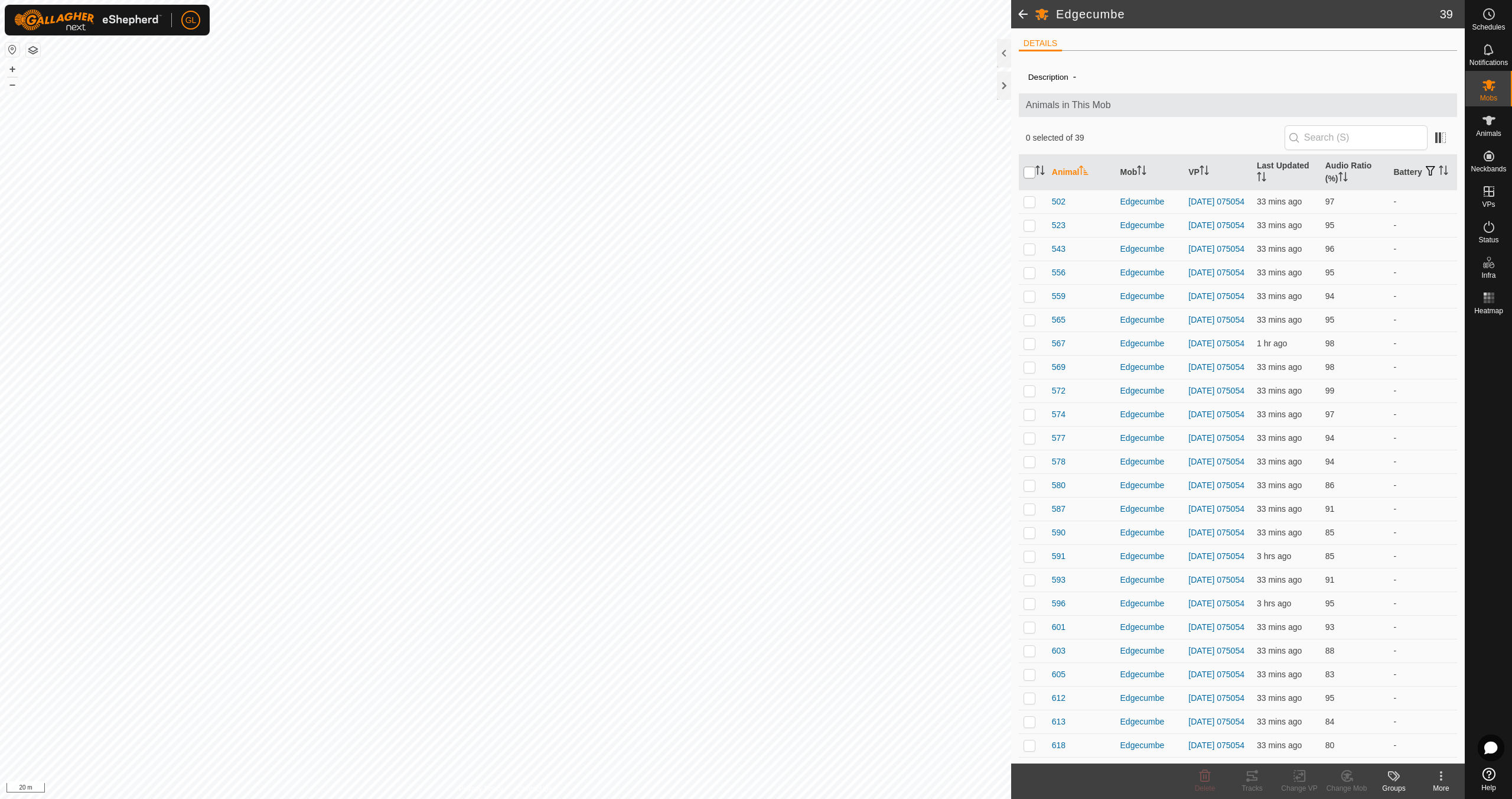
checkbox input "true"
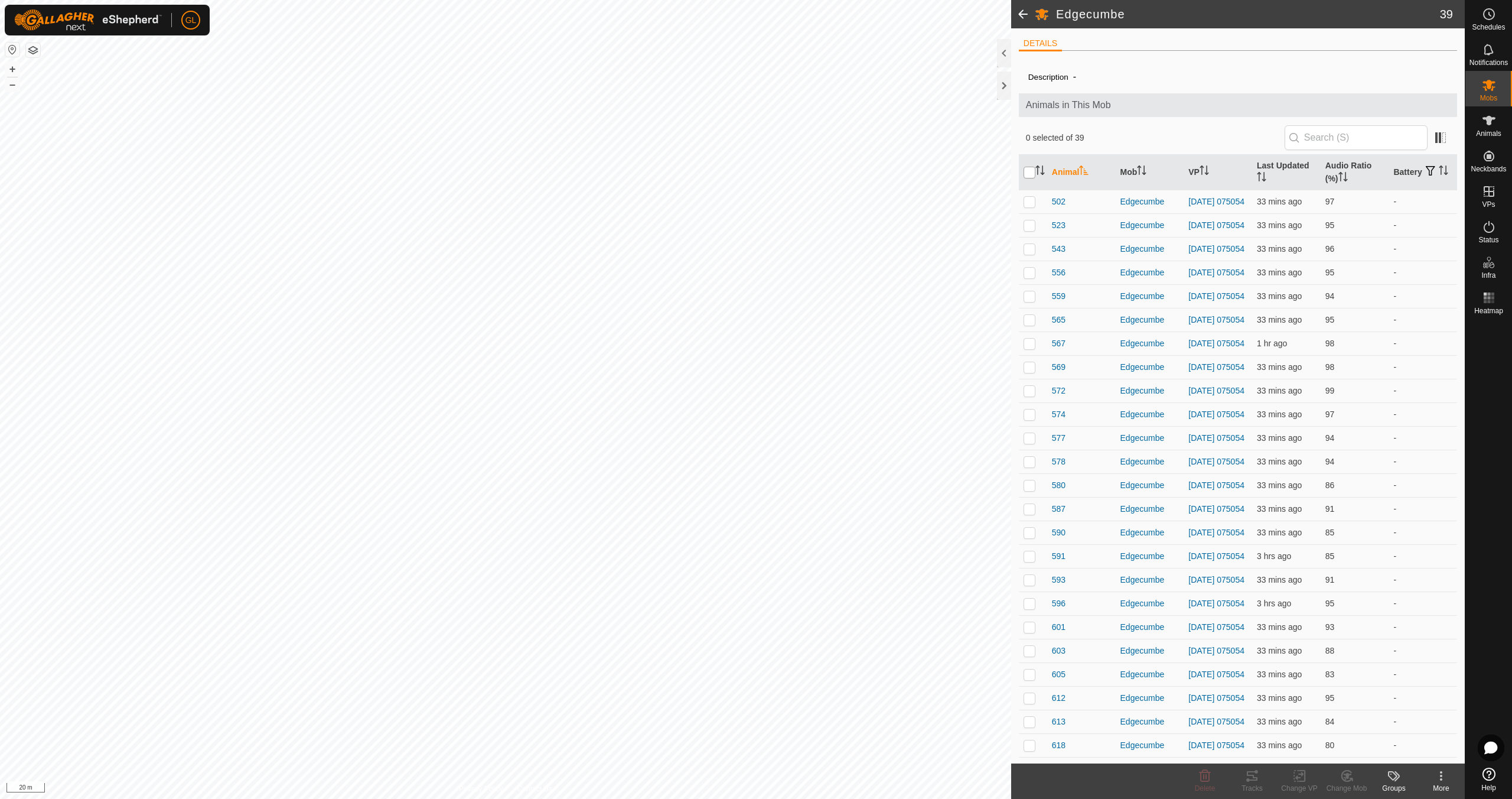
checkbox input "true"
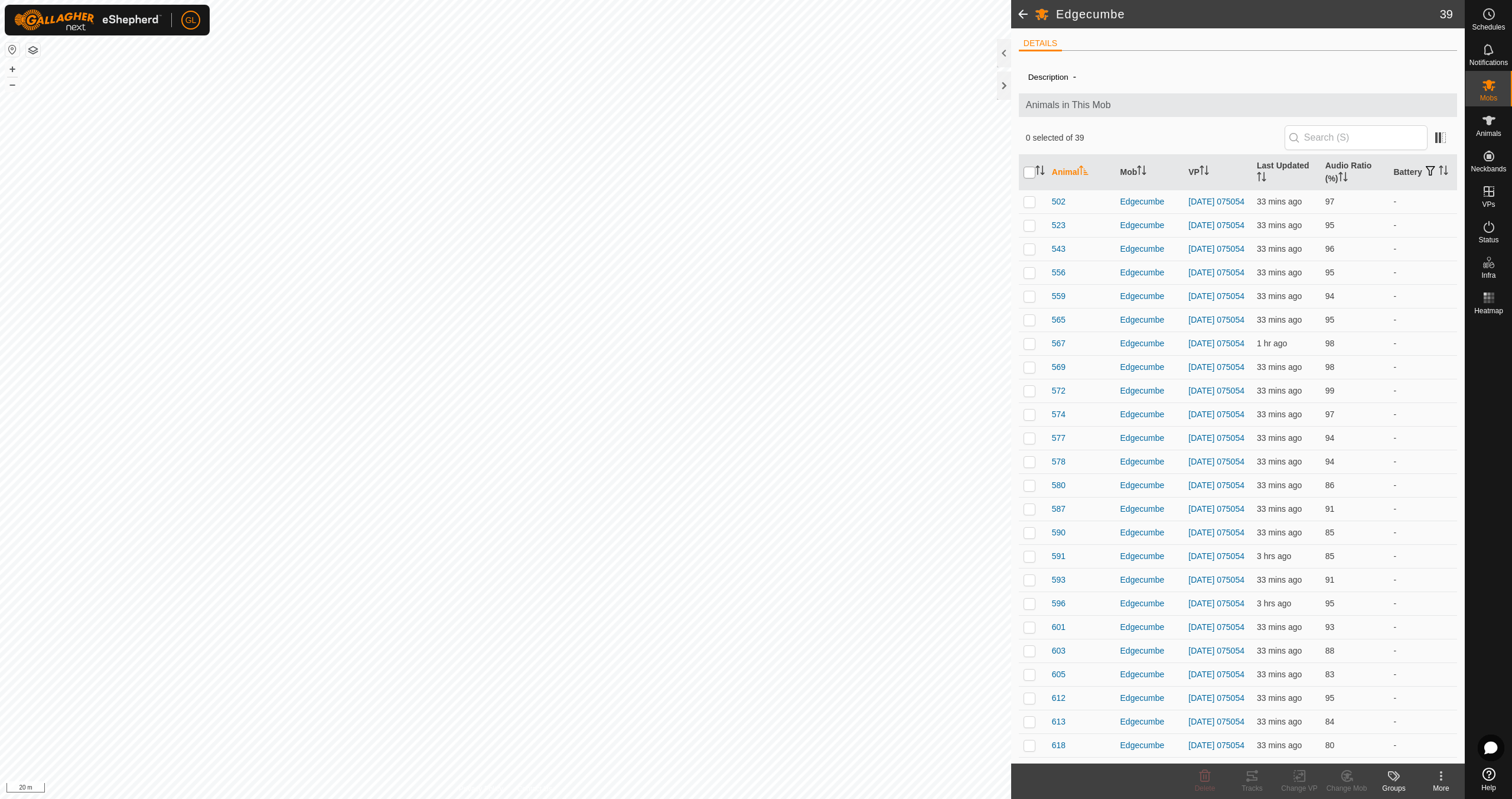
checkbox input "true"
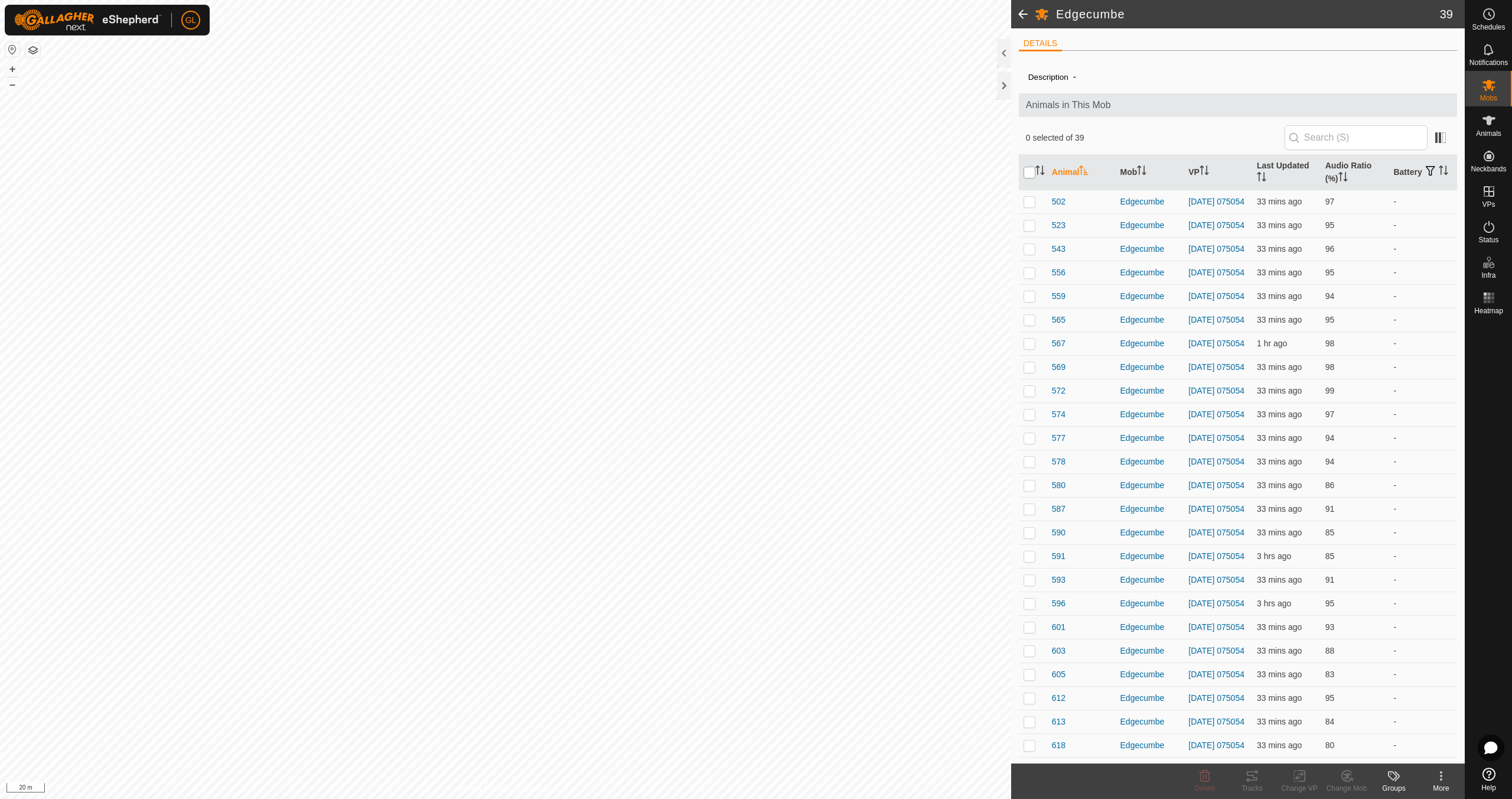
checkbox input "true"
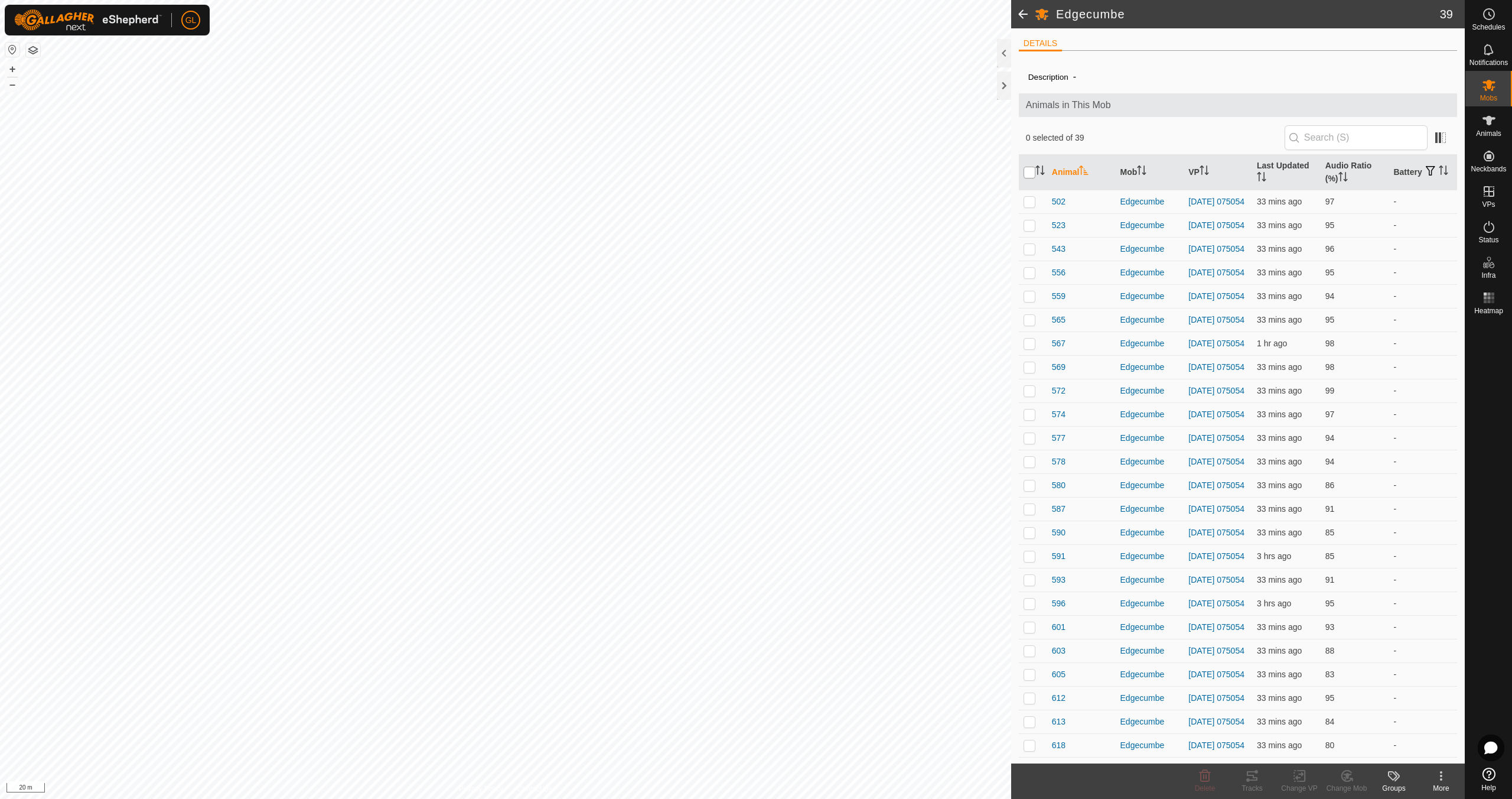
checkbox input "true"
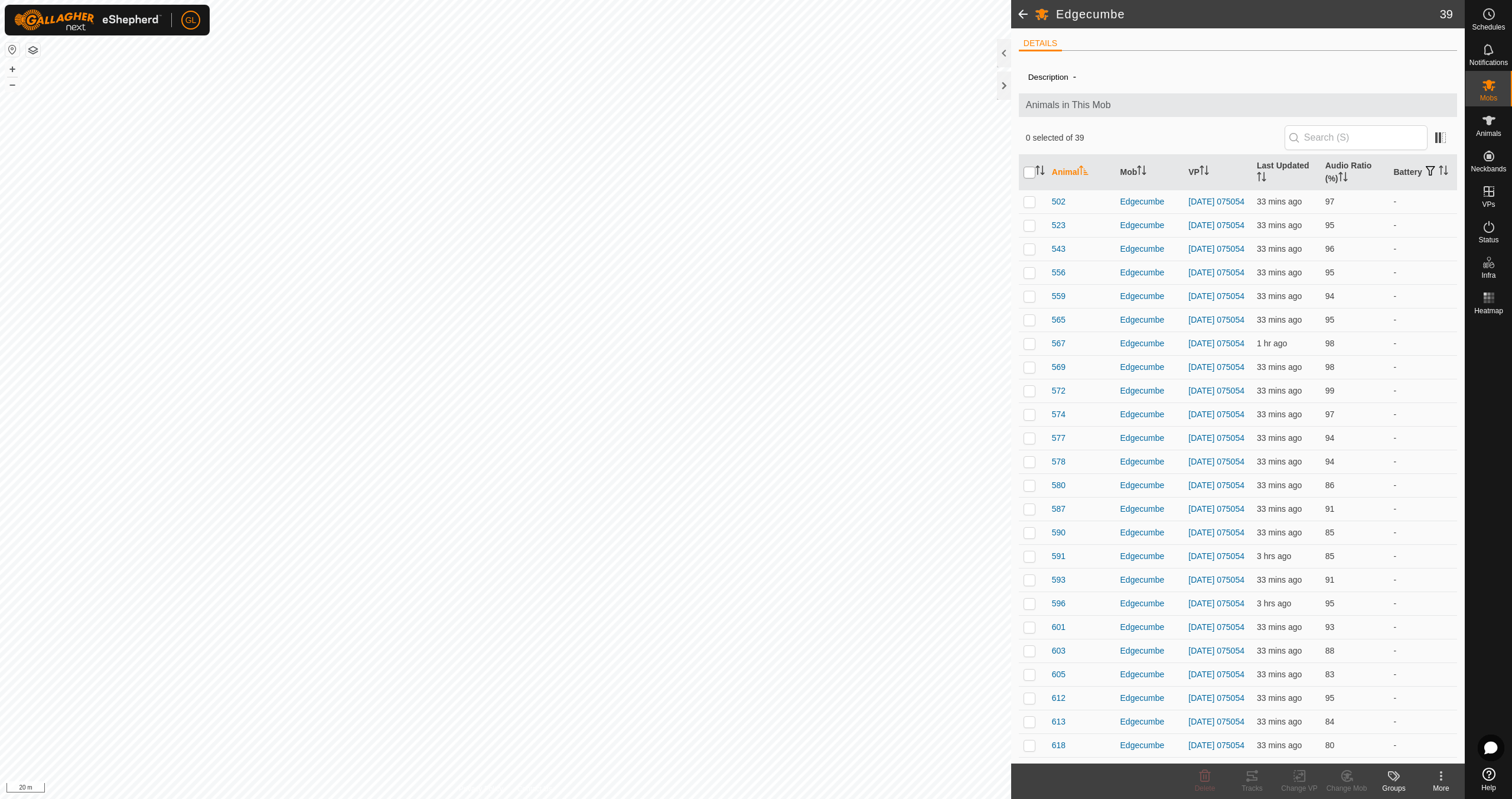
checkbox input "true"
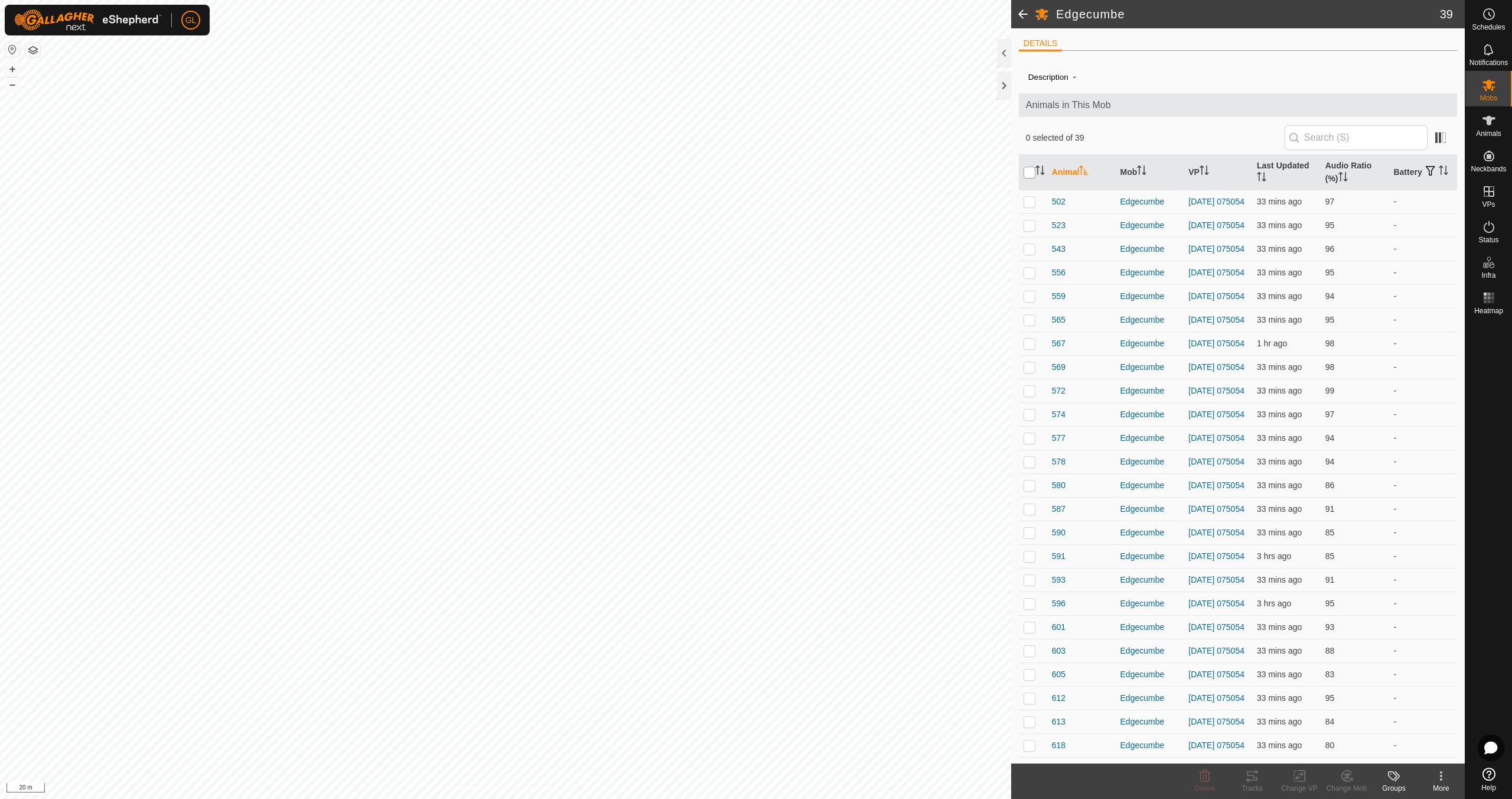
checkbox input "true"
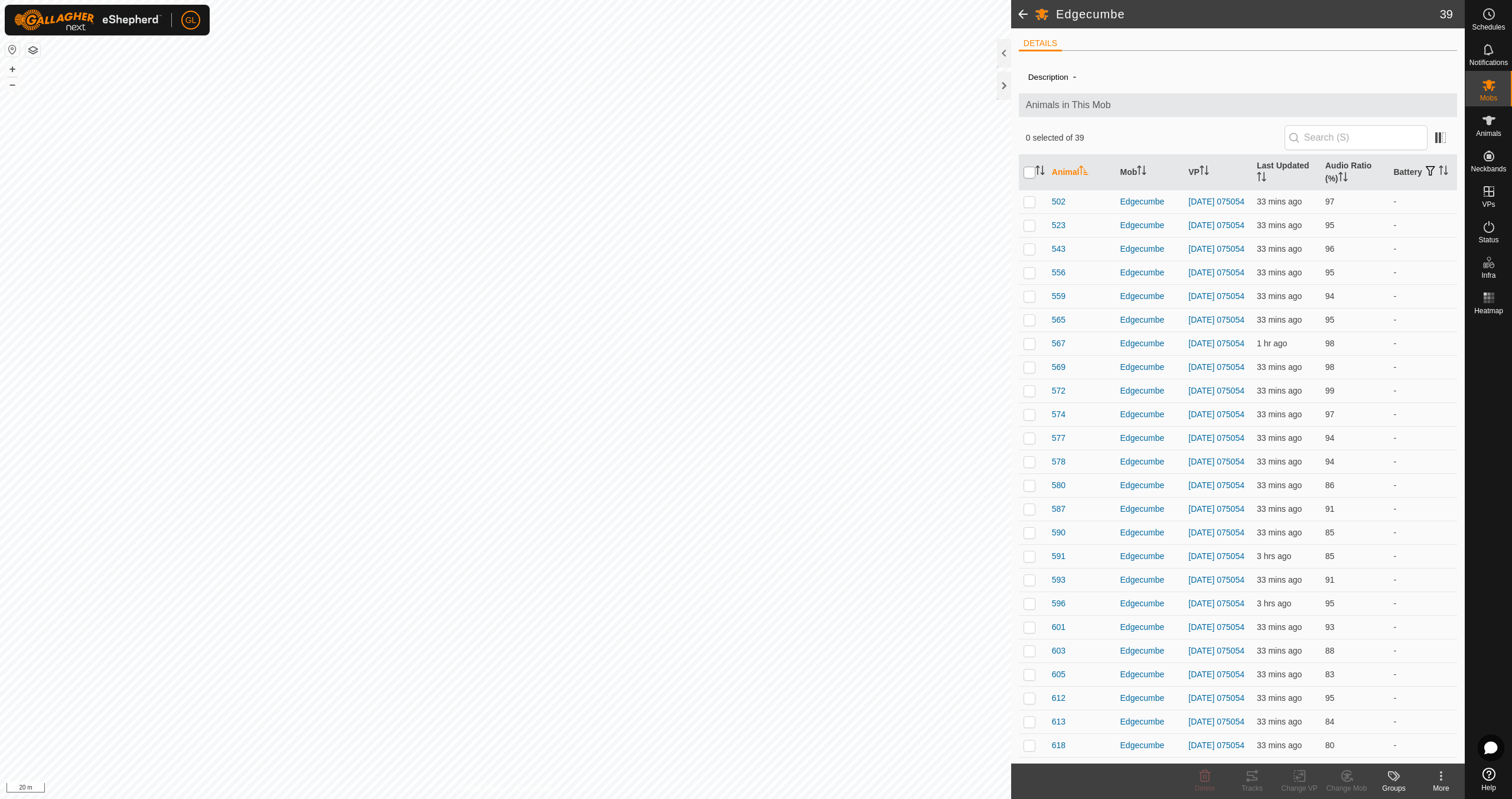
checkbox input "true"
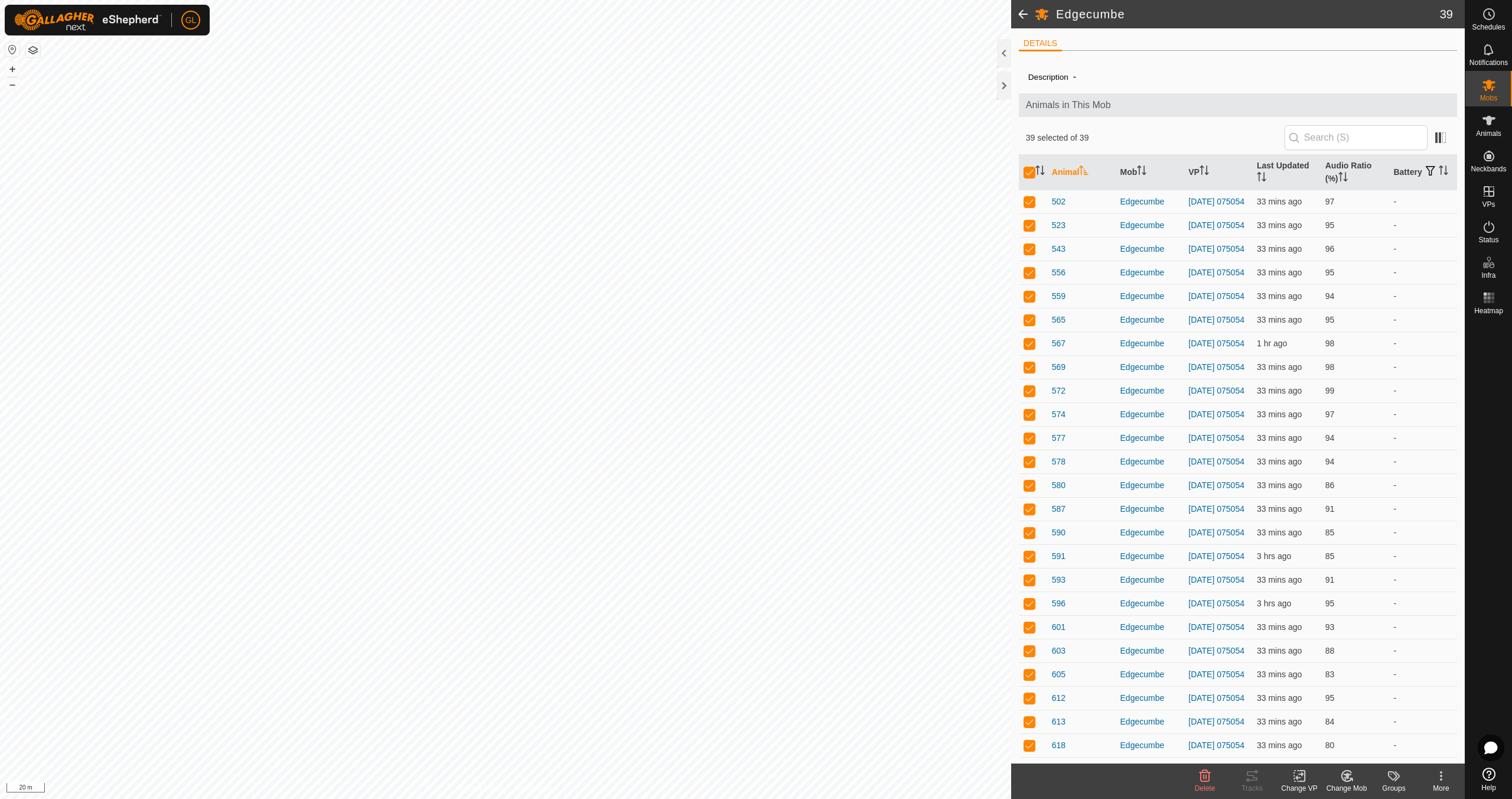
click at [1299, 780] on icon at bounding box center [1299, 775] width 15 height 14
click at [1332, 725] on link "Choose VP..." at bounding box center [1335, 724] width 117 height 24
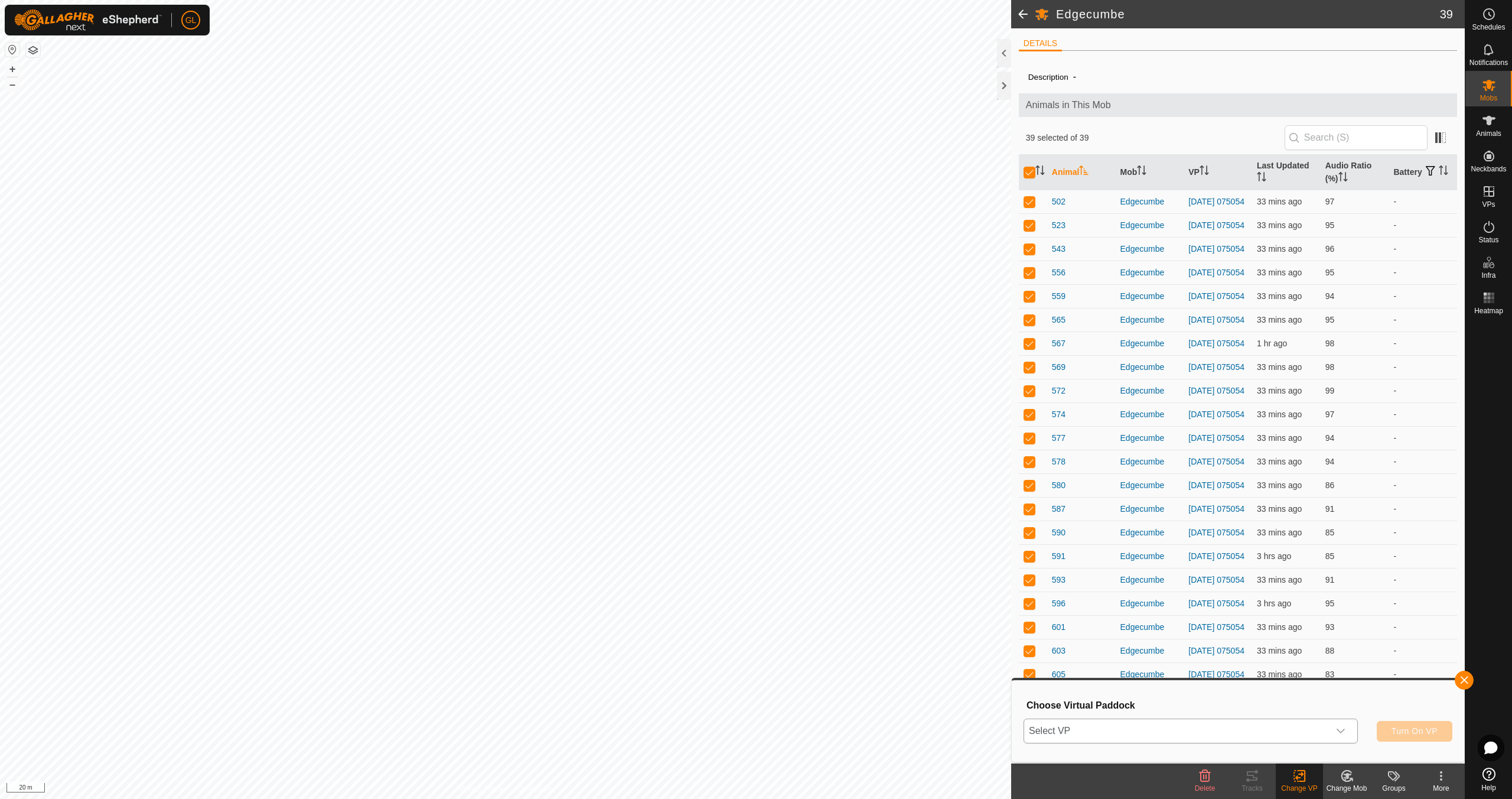
click at [1344, 731] on icon "dropdown trigger" at bounding box center [1341, 731] width 10 height 10
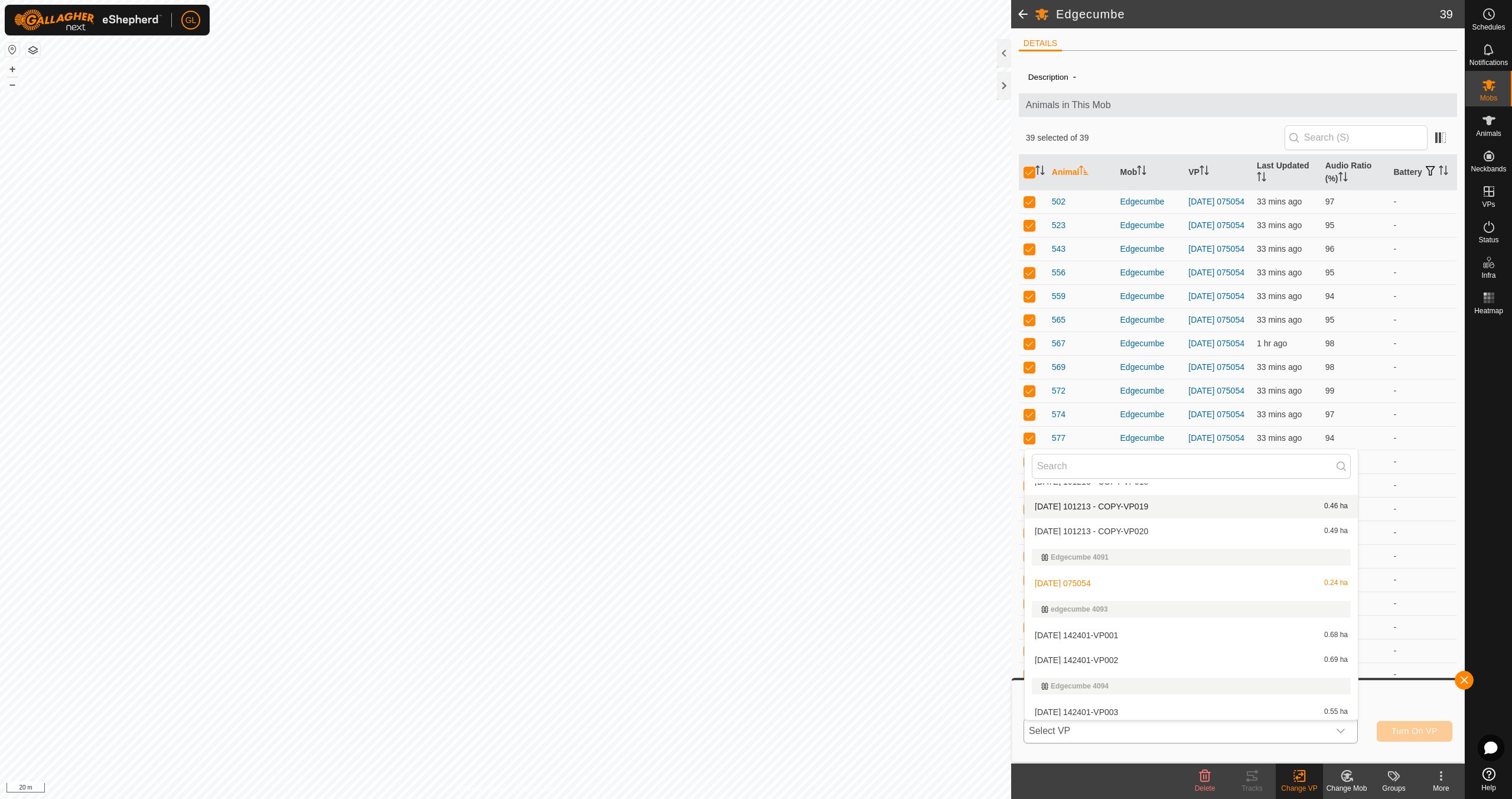
scroll to position [95, 0]
click at [1155, 708] on li "[DATE] 142401-VP003 0.55 ha" at bounding box center [1191, 707] width 333 height 24
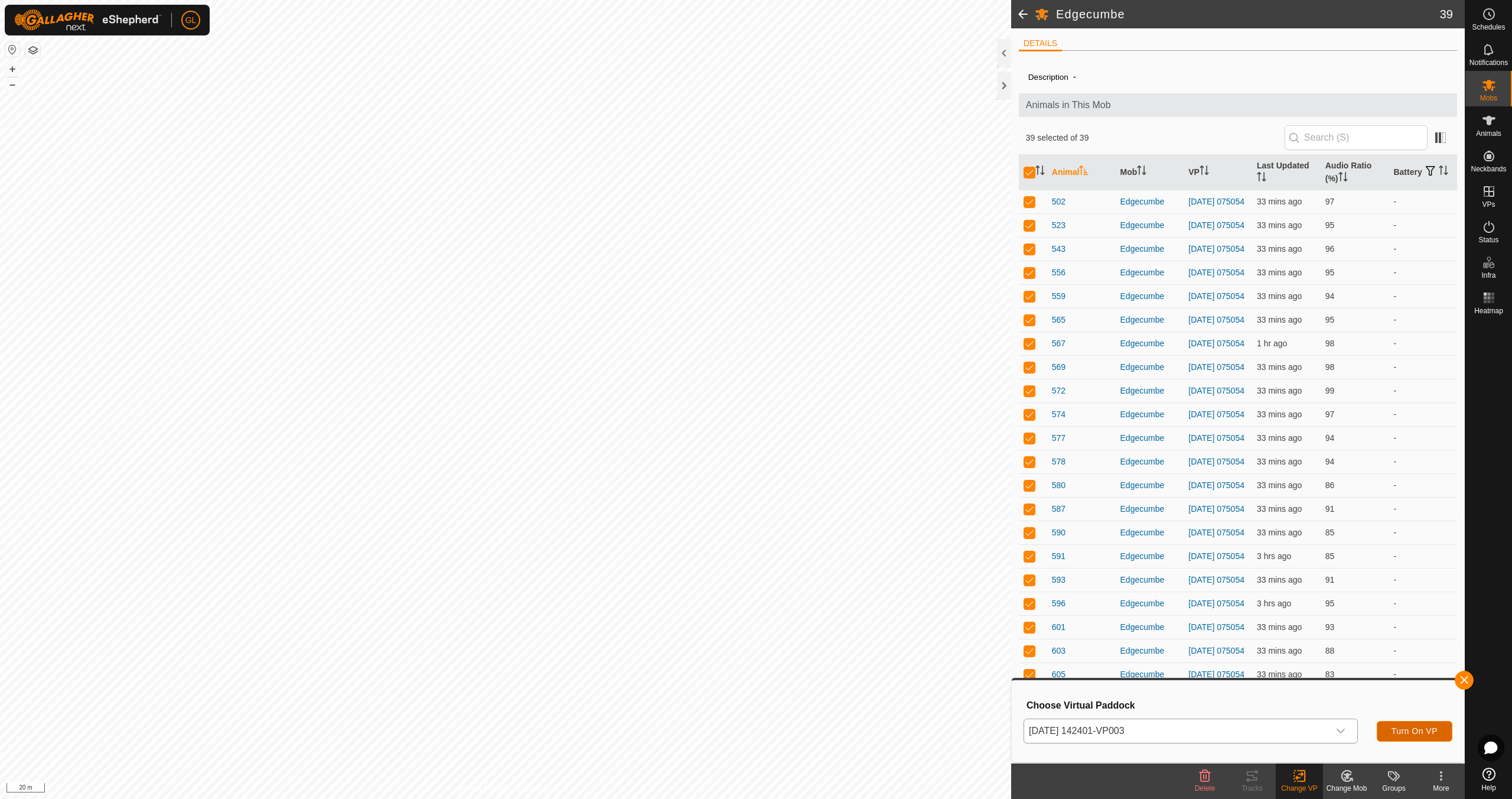
click at [1407, 730] on span "Turn On VP" at bounding box center [1415, 731] width 46 height 10
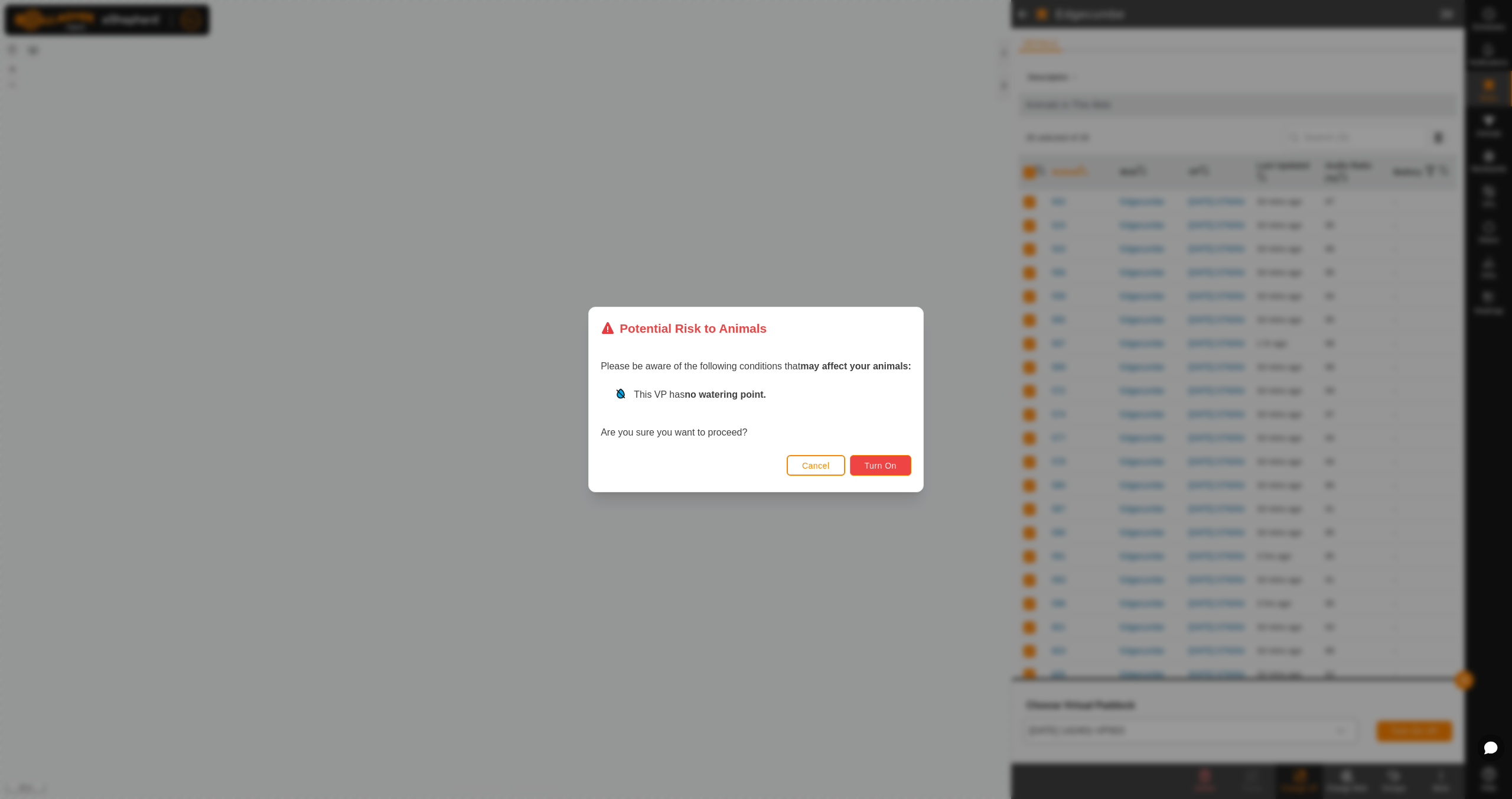
click at [898, 466] on button "Turn On" at bounding box center [881, 465] width 62 height 20
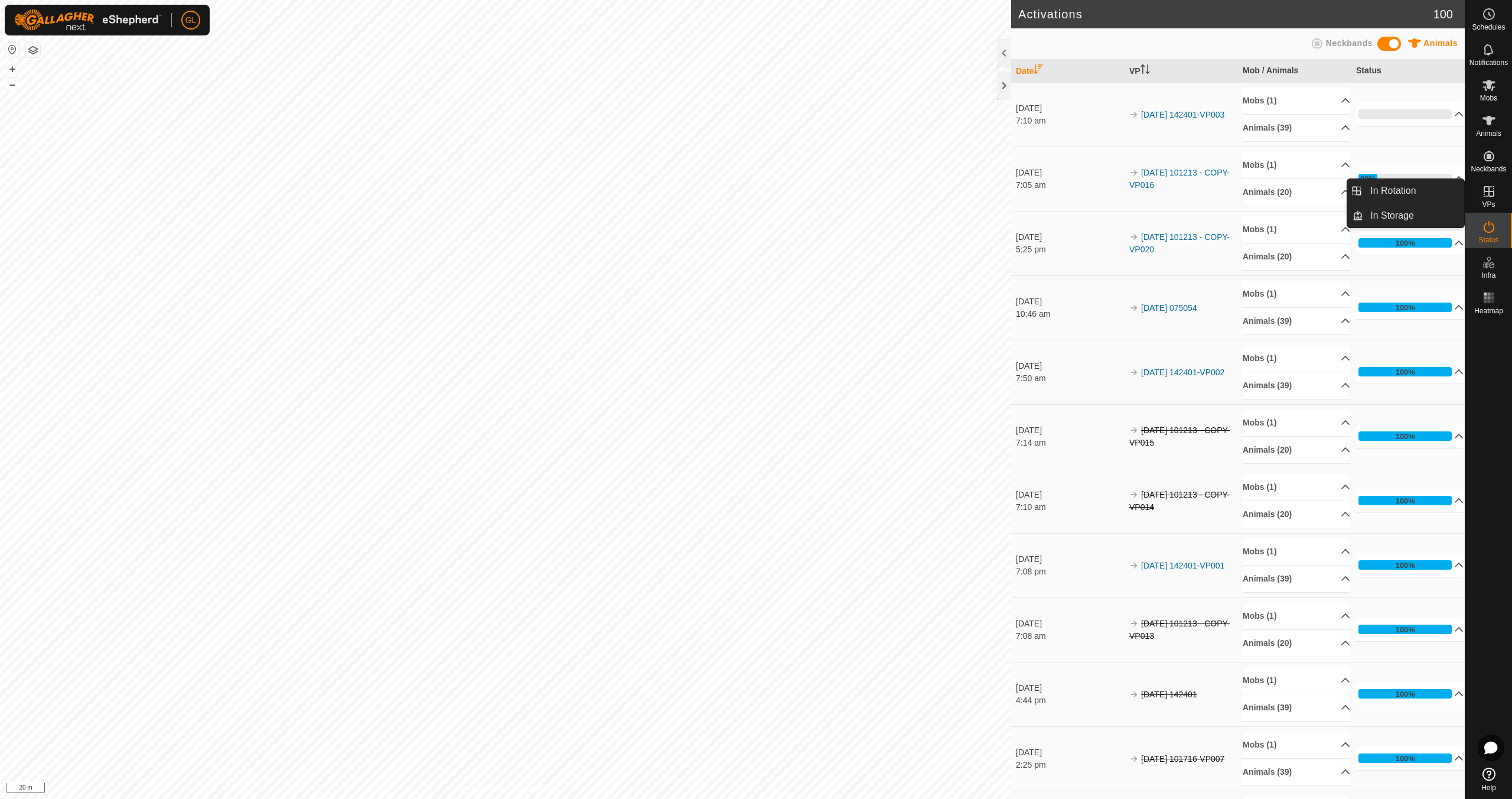
click at [1396, 190] on link "In Rotation" at bounding box center [1414, 191] width 101 height 24
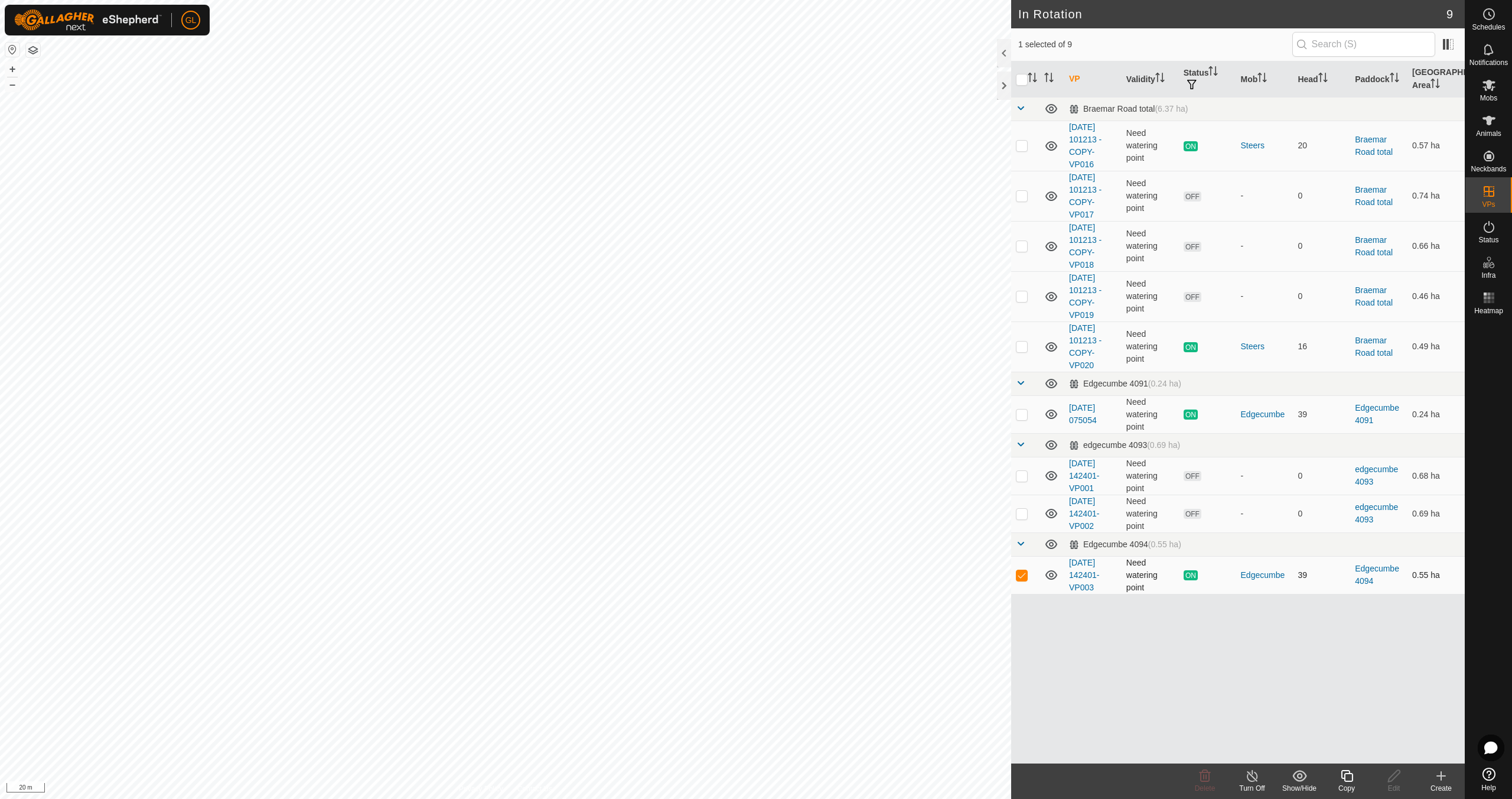
click at [1024, 577] on p-checkbox at bounding box center [1022, 575] width 12 height 10
checkbox input "false"
click at [1025, 476] on p-checkbox at bounding box center [1022, 475] width 12 height 10
click at [1205, 780] on icon at bounding box center [1205, 775] width 14 height 14
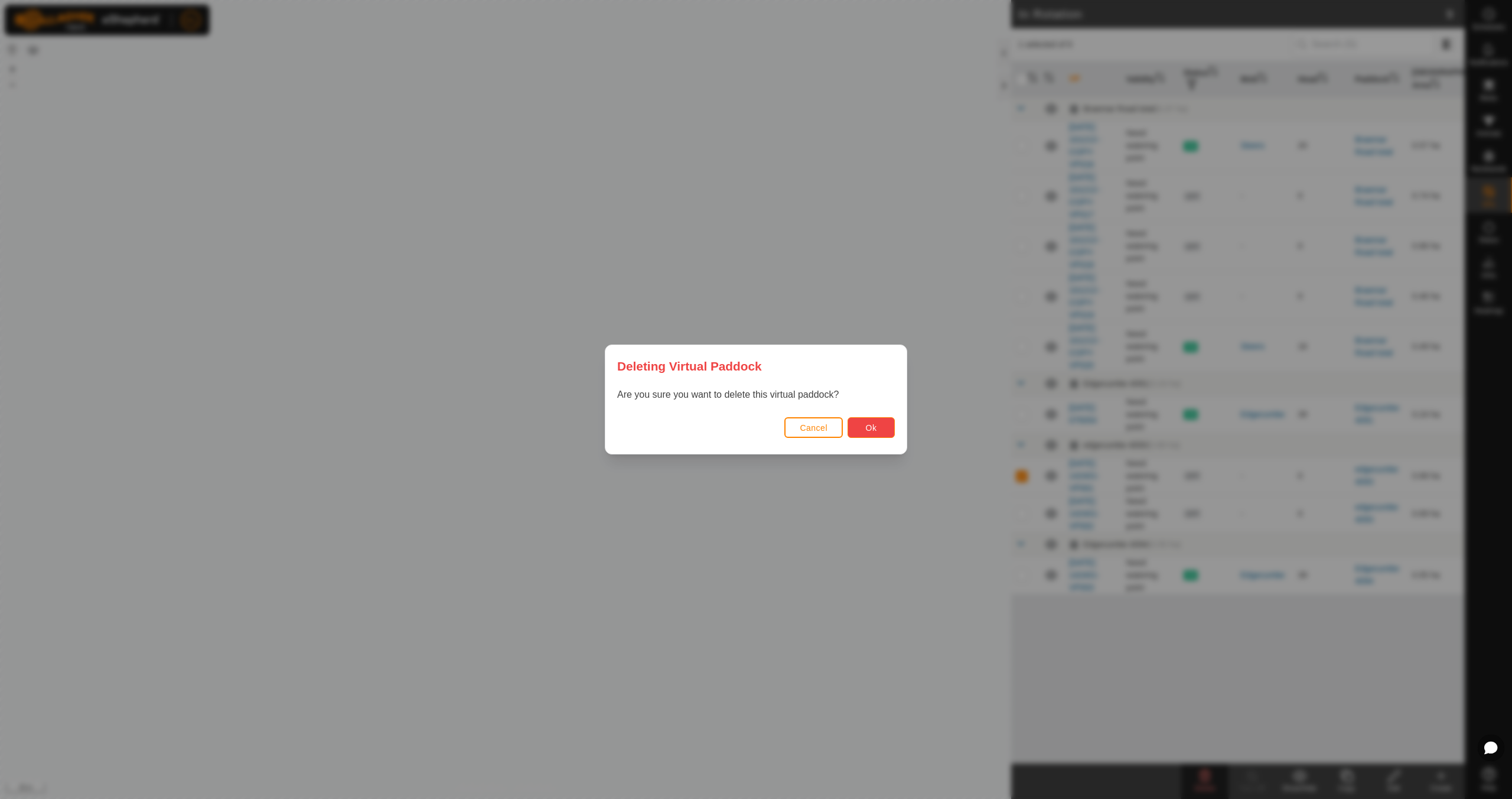
click at [870, 427] on span "Ok" at bounding box center [872, 427] width 11 height 10
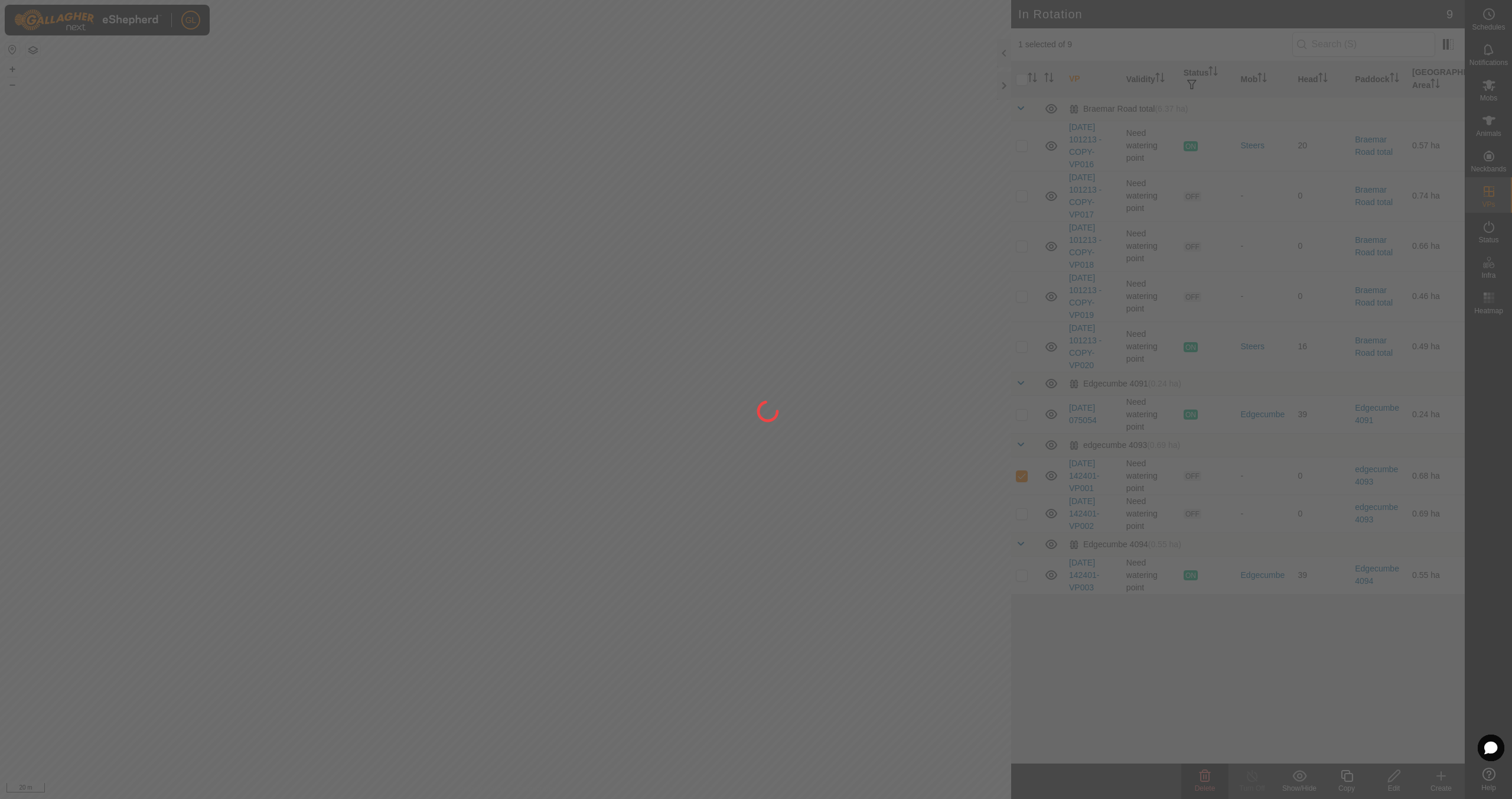
checkbox input "false"
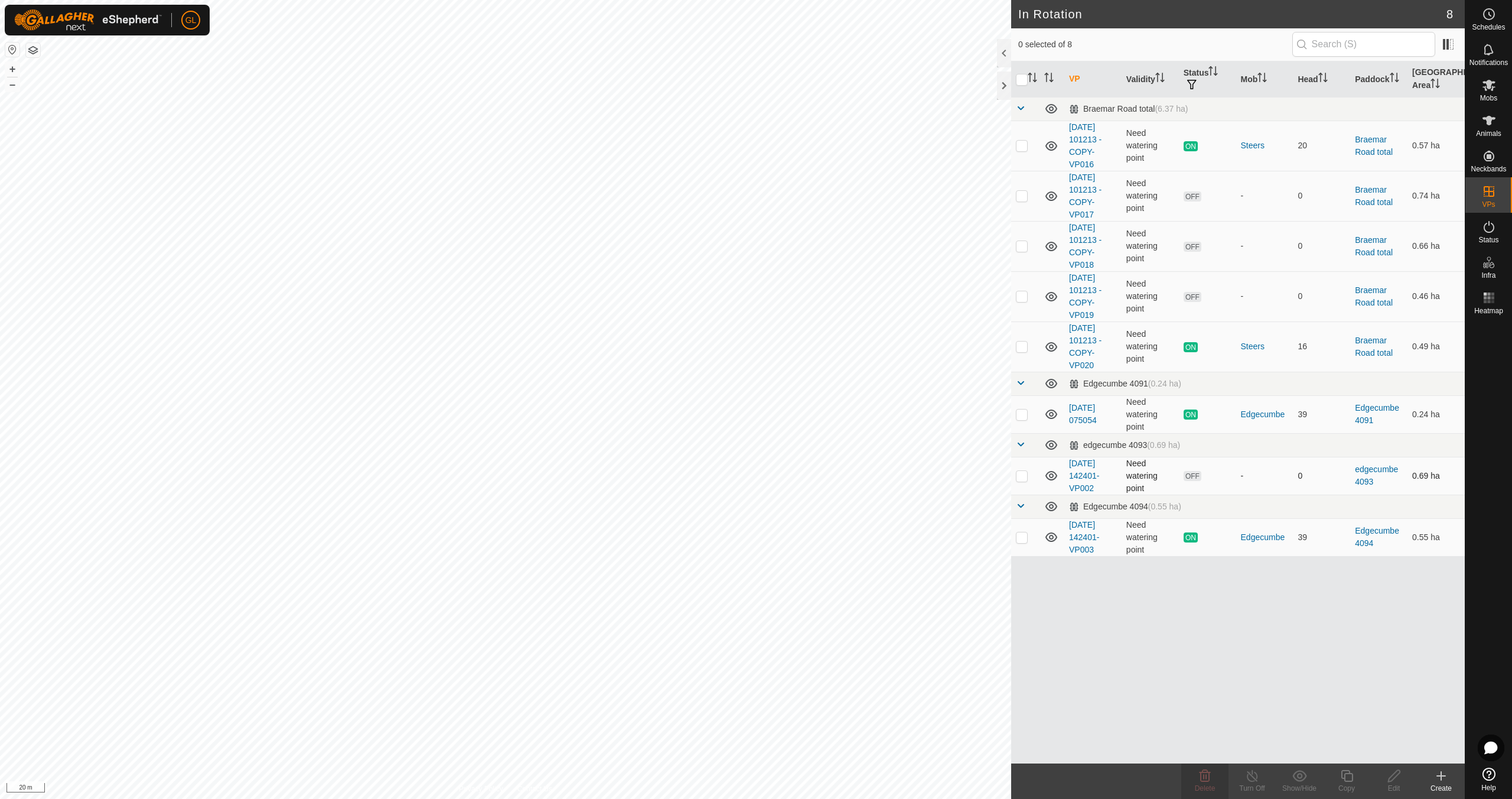
click at [1019, 475] on p-checkbox at bounding box center [1022, 475] width 12 height 10
checkbox input "true"
click at [1210, 778] on icon at bounding box center [1205, 775] width 14 height 14
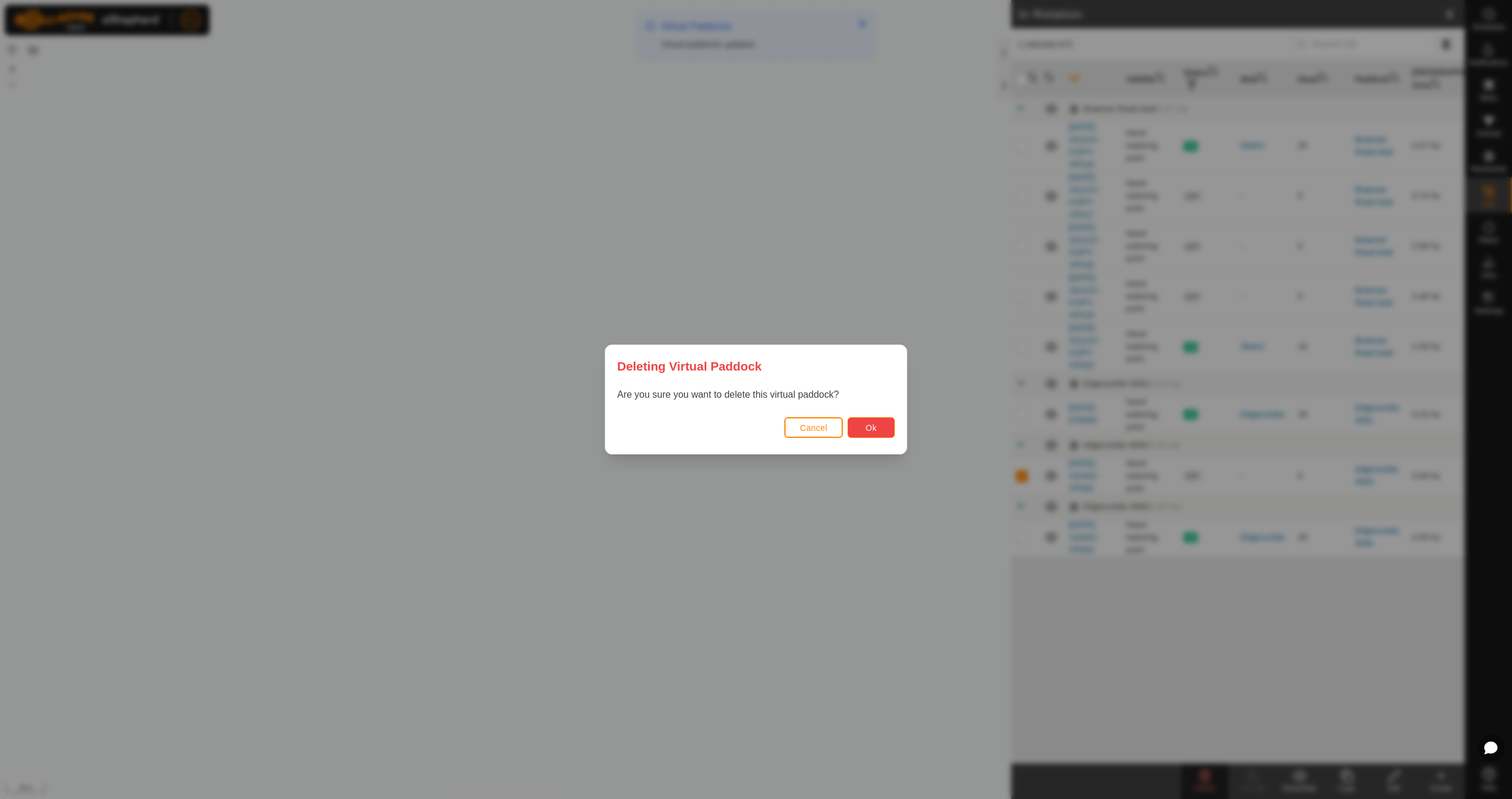
click at [874, 423] on span "Ok" at bounding box center [872, 427] width 11 height 10
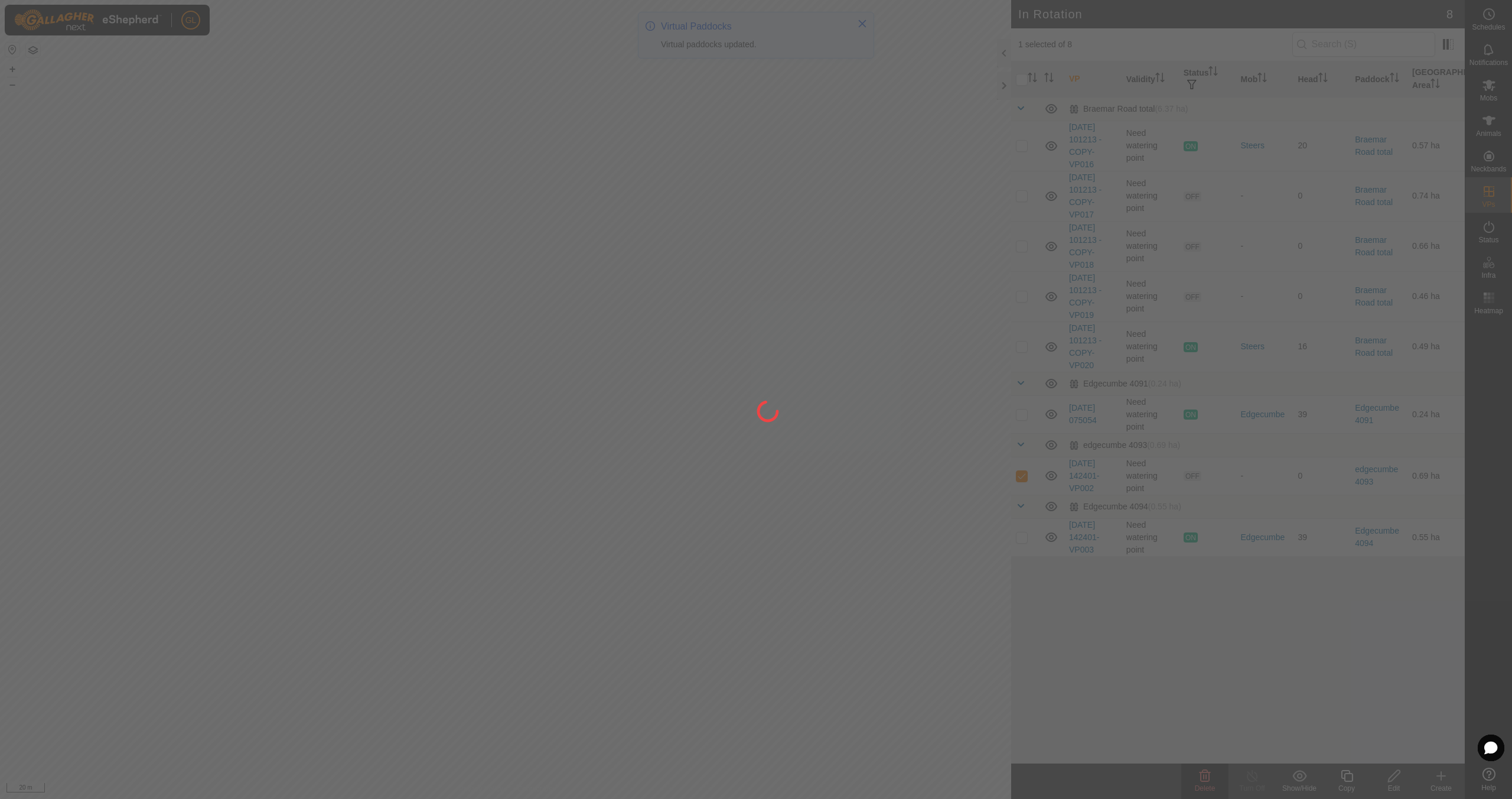
checkbox input "false"
